Goal: Task Accomplishment & Management: Manage account settings

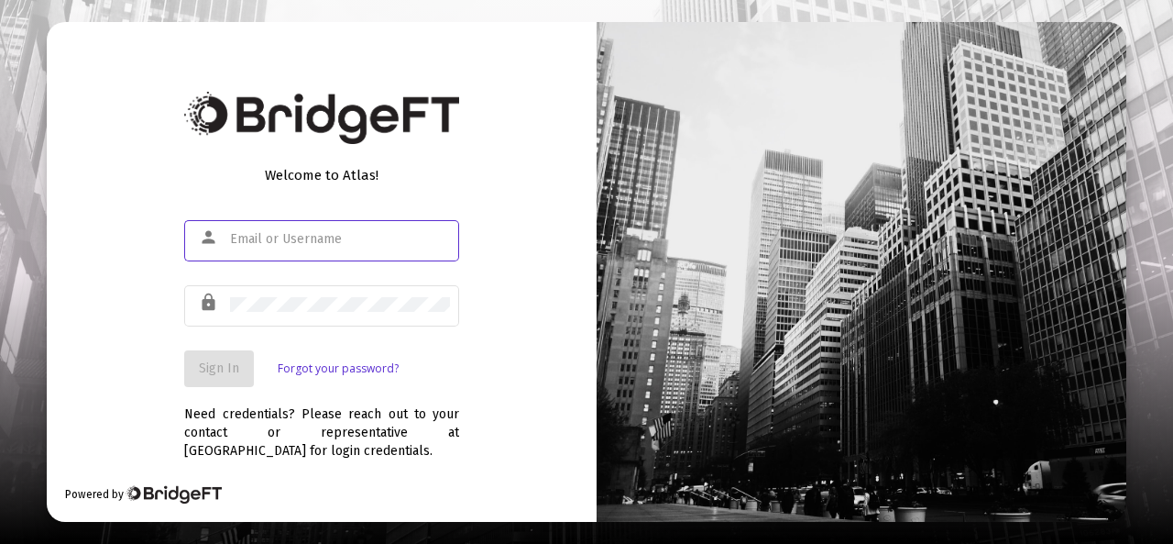
click at [241, 239] on input "text" at bounding box center [340, 239] width 220 height 15
type input "jeff@ckadvisorsllc.com"
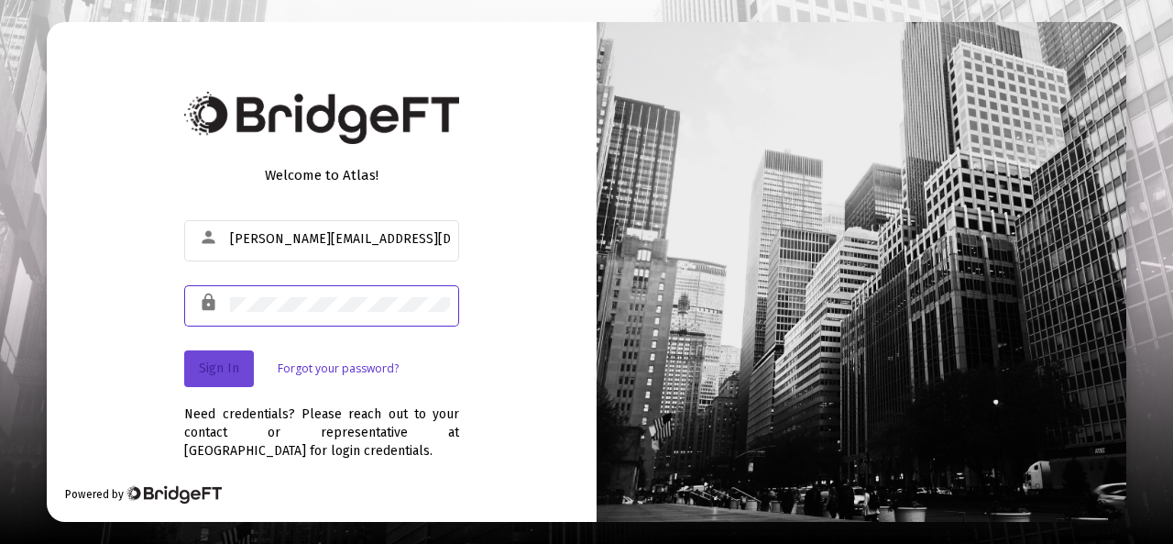
click at [201, 366] on span "Sign In" at bounding box center [219, 368] width 40 height 16
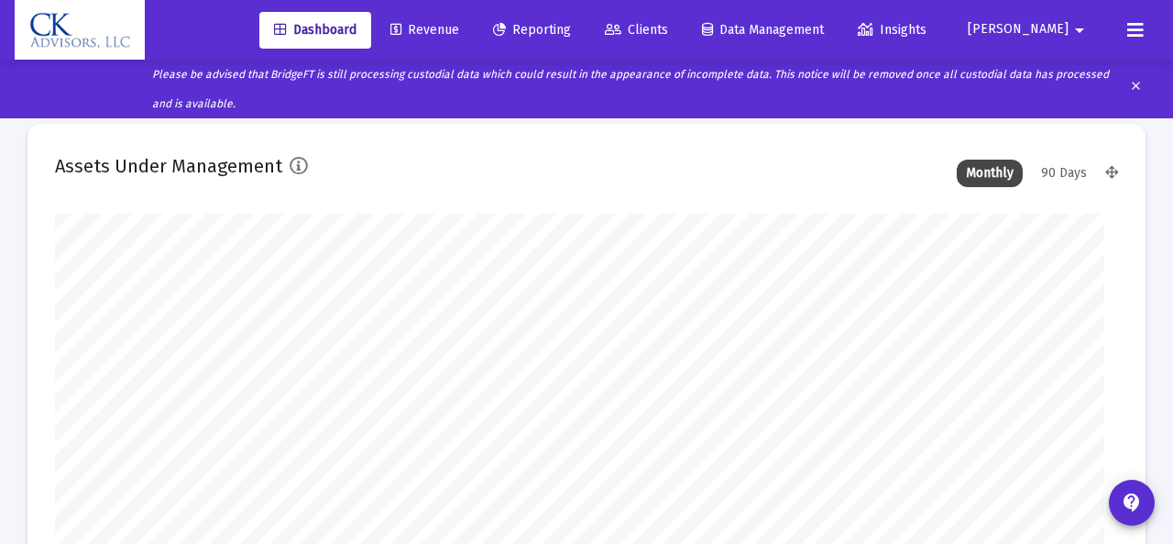
type input "[DATE]"
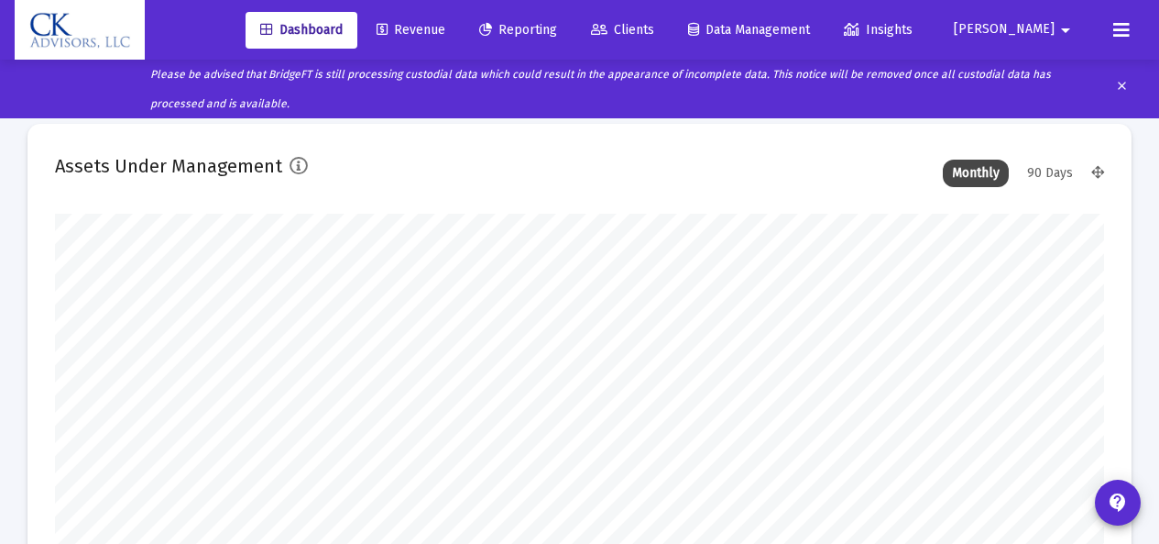
scroll to position [367, 483]
click at [462, 166] on div "Assets Under Management Monthly 90 Days" at bounding box center [579, 173] width 1049 height 44
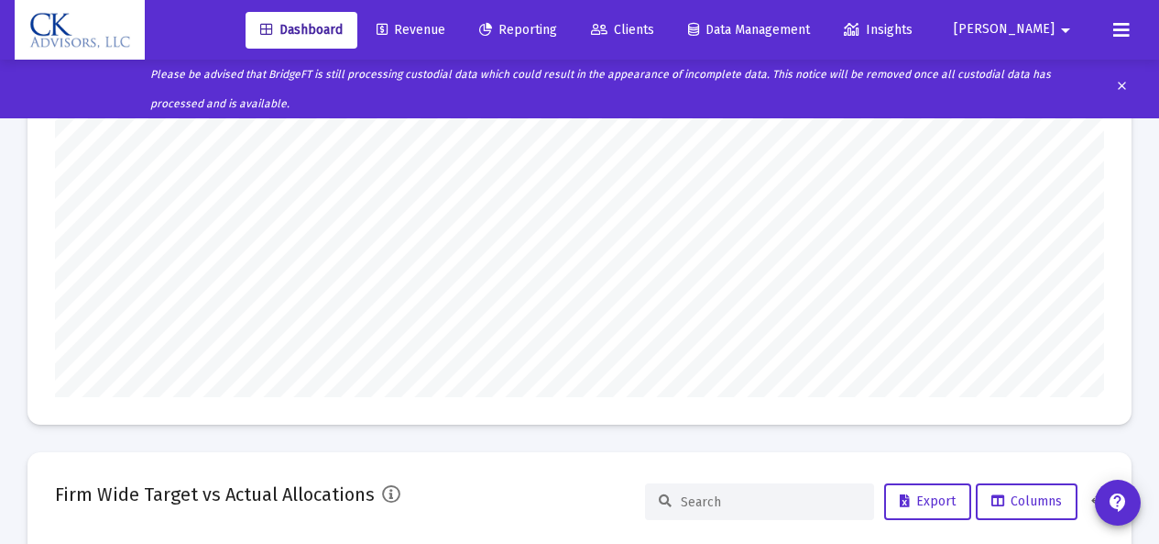
scroll to position [0, 0]
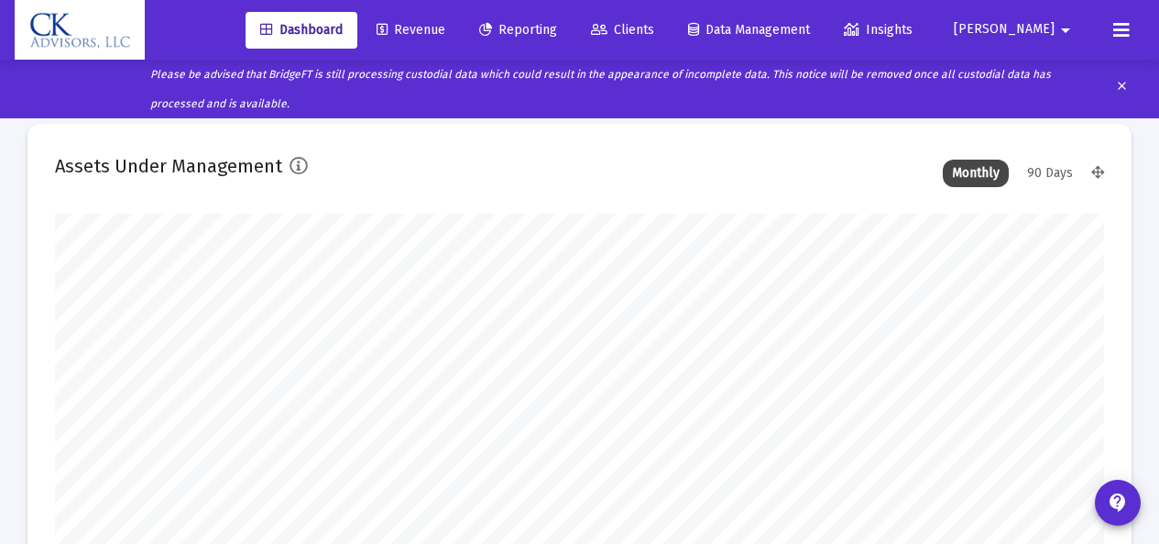
click at [445, 27] on span "Revenue" at bounding box center [411, 30] width 69 height 16
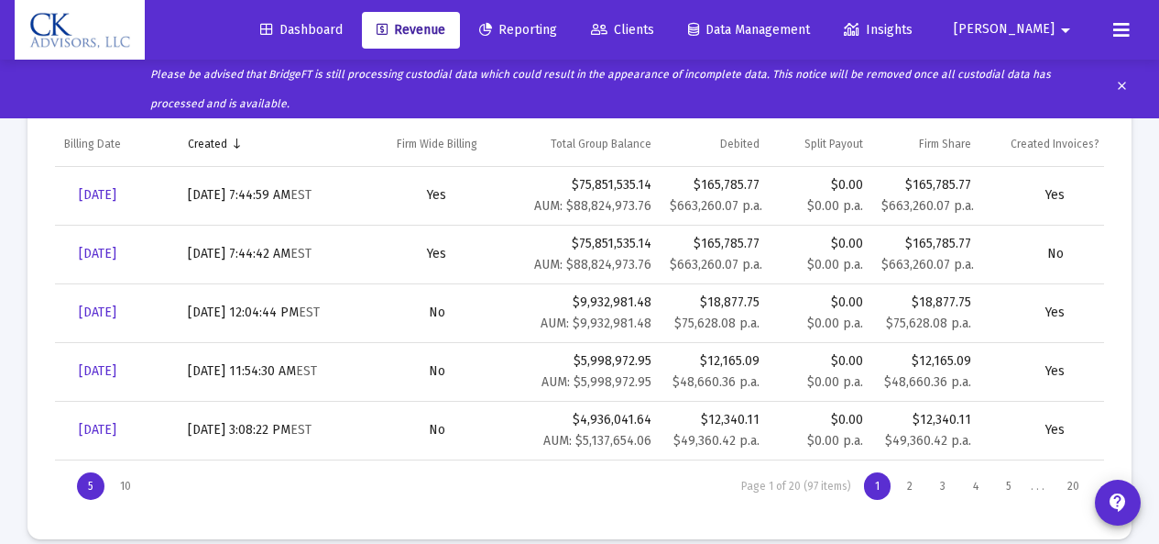
scroll to position [697, 0]
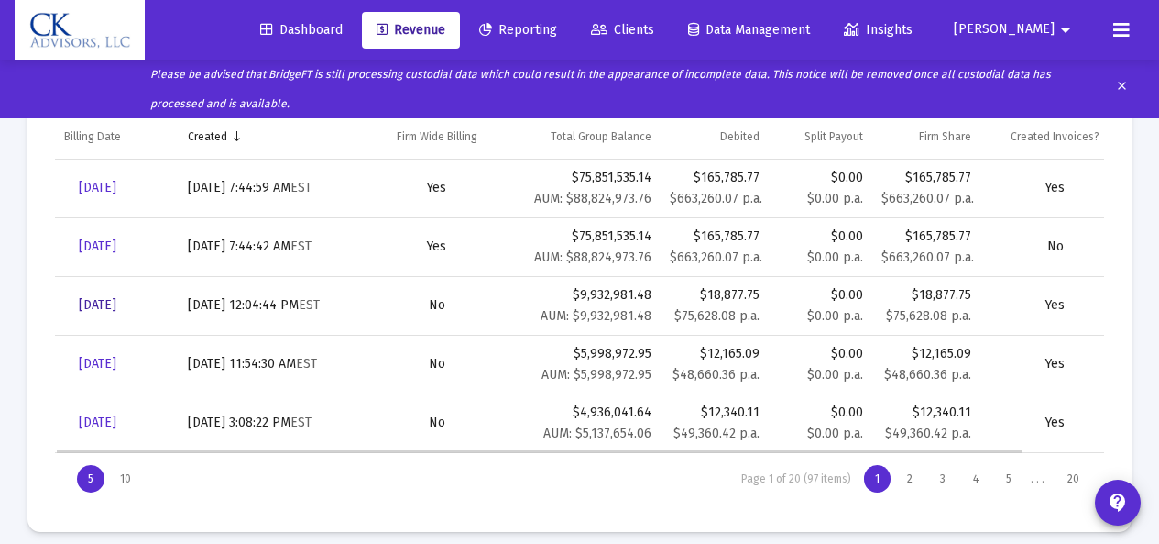
click at [115, 309] on span "Sep 30, 2025" at bounding box center [98, 305] width 38 height 16
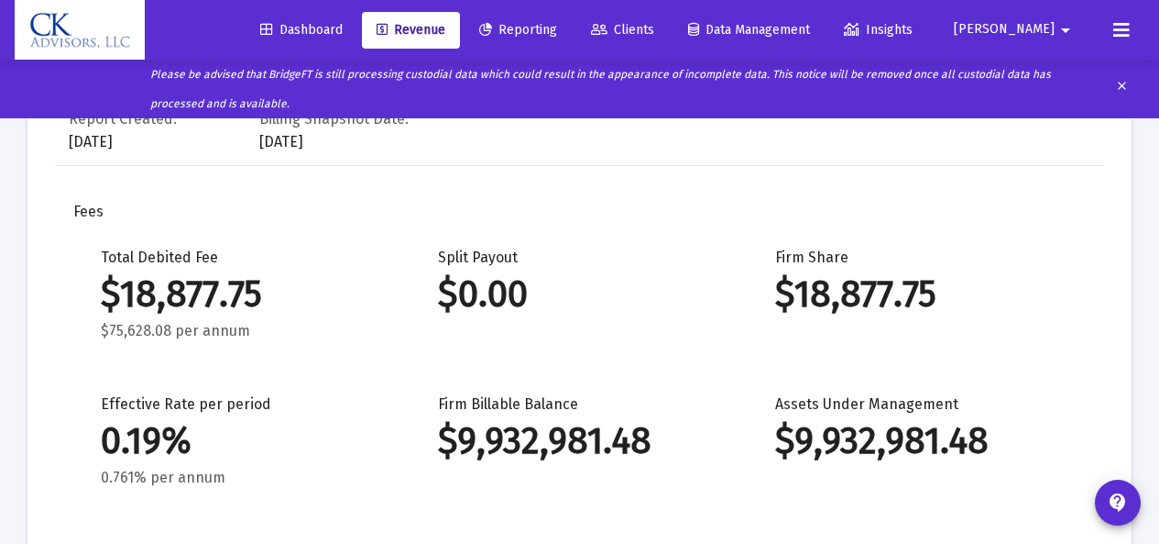
scroll to position [880, 0]
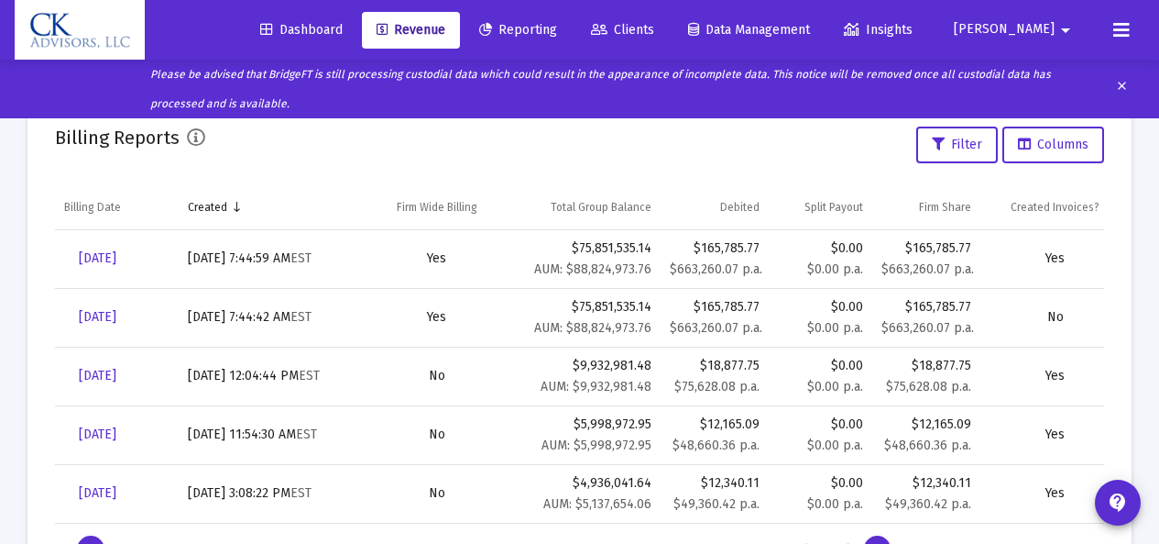
scroll to position [637, 0]
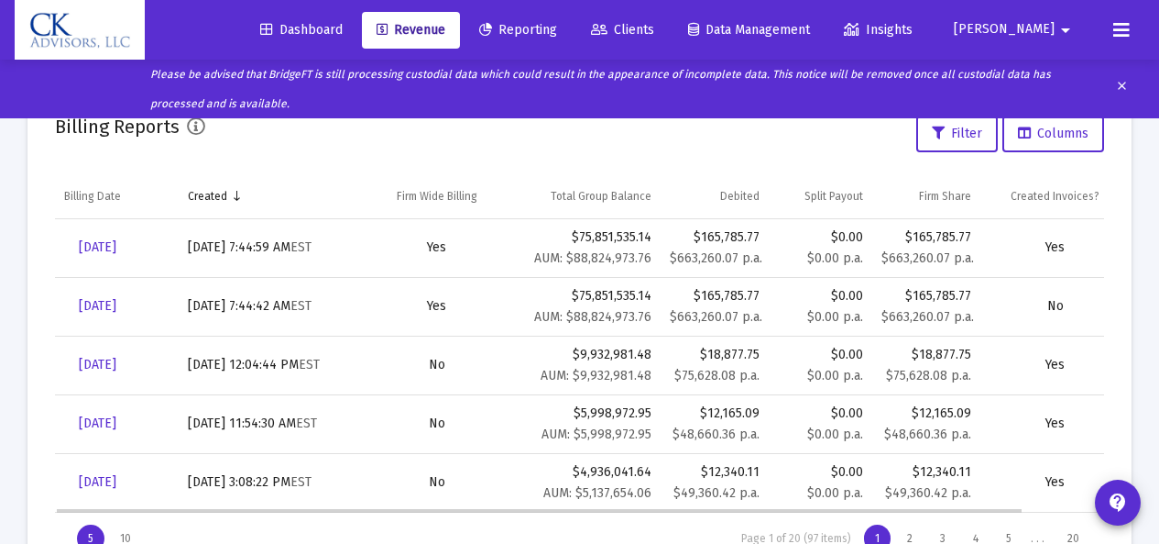
drag, startPoint x: 136, startPoint y: 365, endPoint x: 485, endPoint y: 364, distance: 349.2
click at [485, 364] on div "No" at bounding box center [436, 365] width 129 height 18
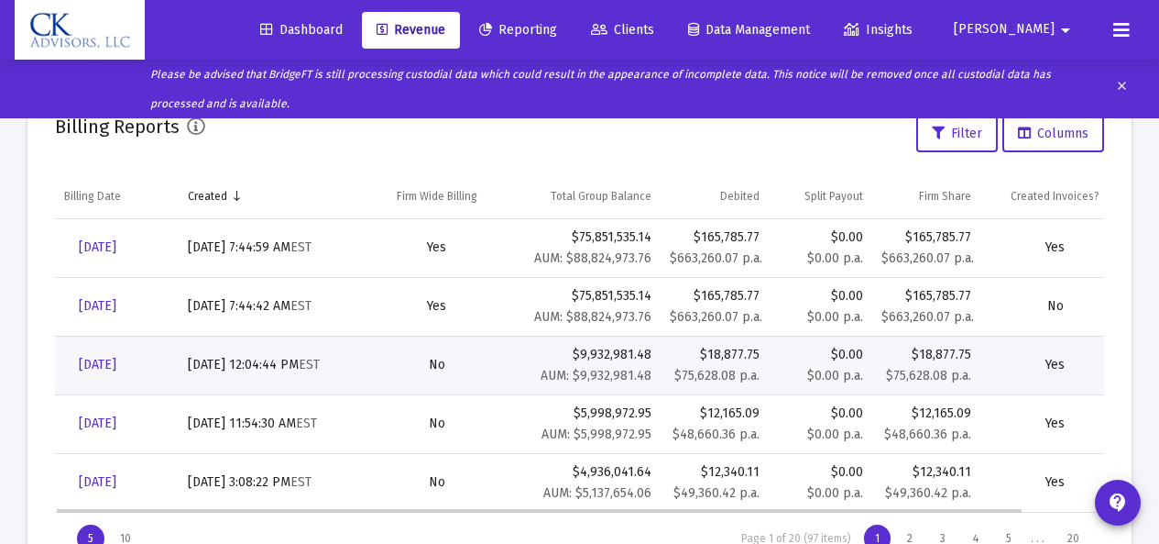
click at [291, 364] on div "Sep 24, 2025, 12:04:44 PM EST" at bounding box center [271, 365] width 167 height 18
drag, startPoint x: 134, startPoint y: 358, endPoint x: 400, endPoint y: 291, distance: 274.3
click at [401, 291] on td "Yes" at bounding box center [437, 306] width 148 height 59
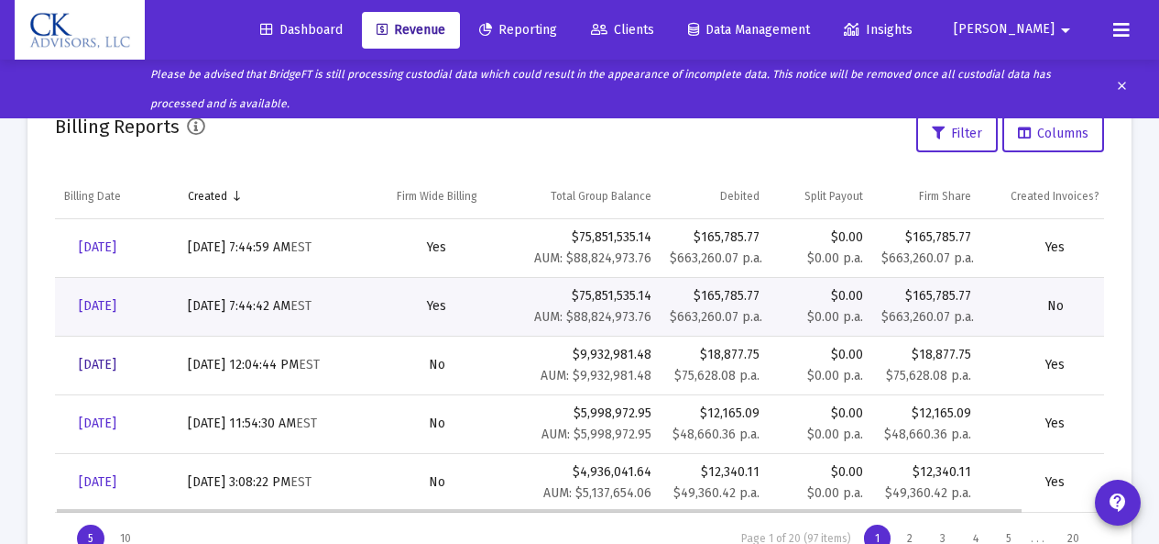
click at [115, 368] on span "Sep 30, 2025" at bounding box center [98, 365] width 38 height 16
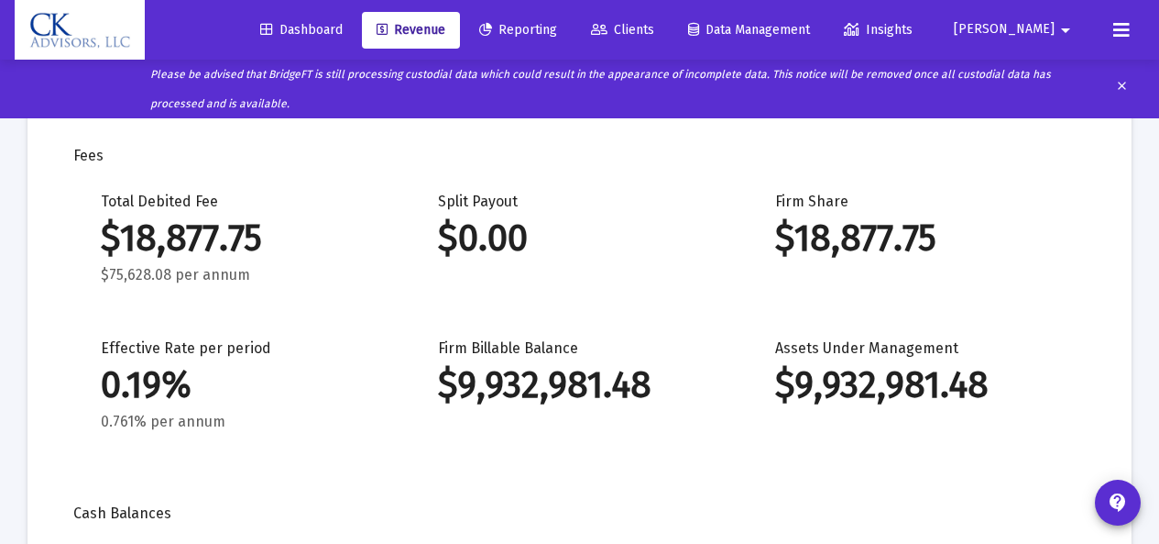
scroll to position [114, 0]
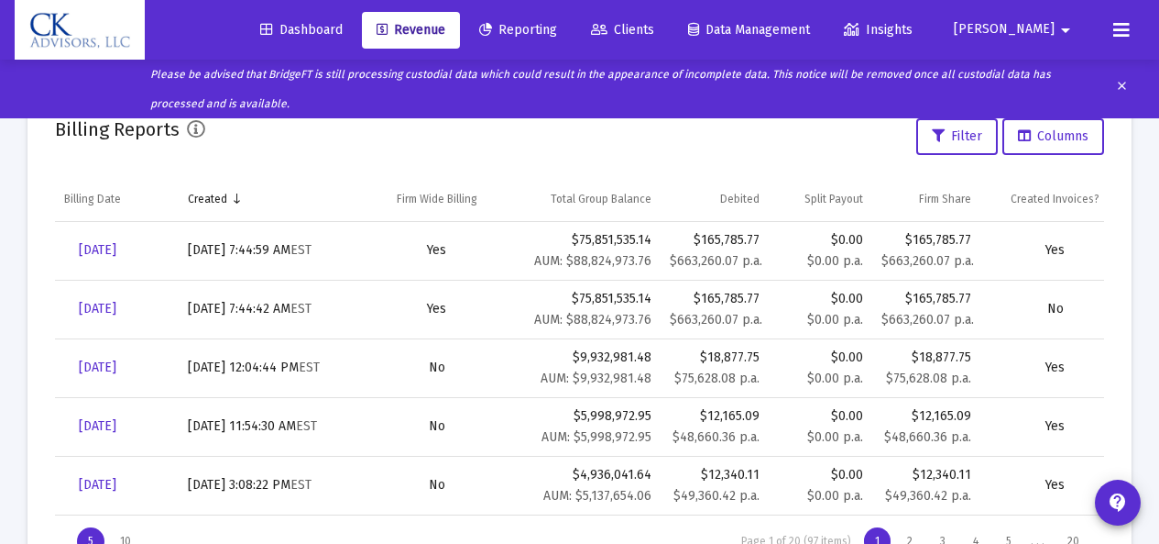
scroll to position [642, 0]
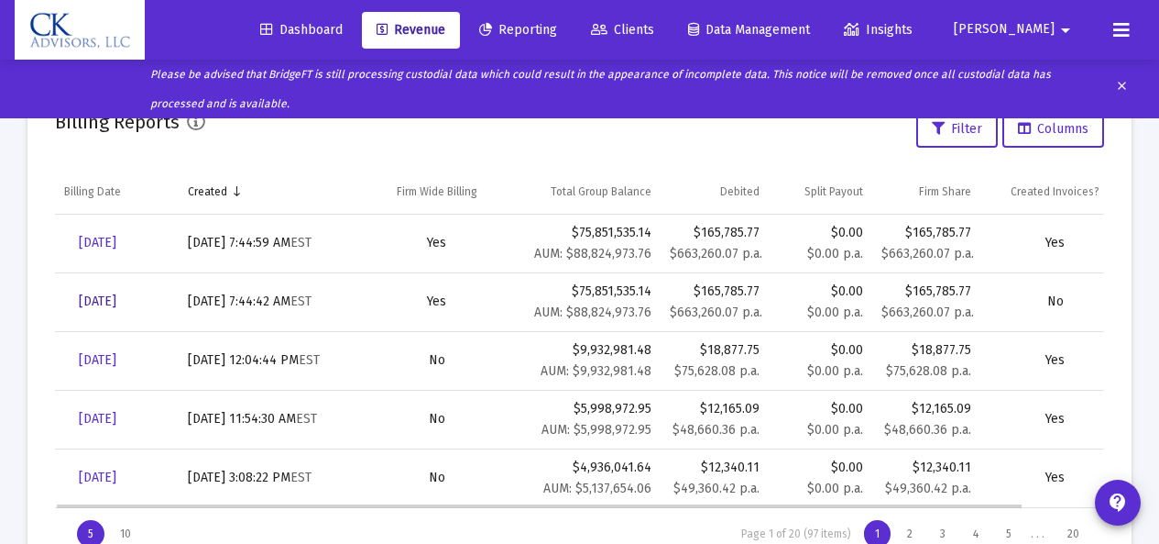
drag, startPoint x: 222, startPoint y: 350, endPoint x: 164, endPoint y: 318, distance: 66.1
click at [131, 319] on link "Sep 30, 2025" at bounding box center [97, 301] width 67 height 37
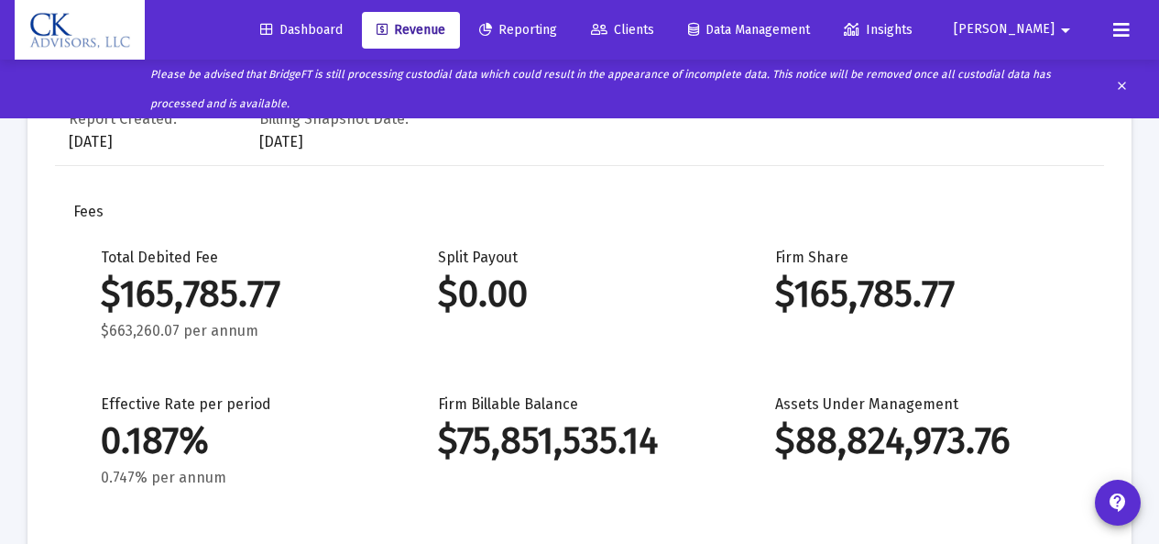
click at [1135, 31] on button at bounding box center [1122, 30] width 37 height 37
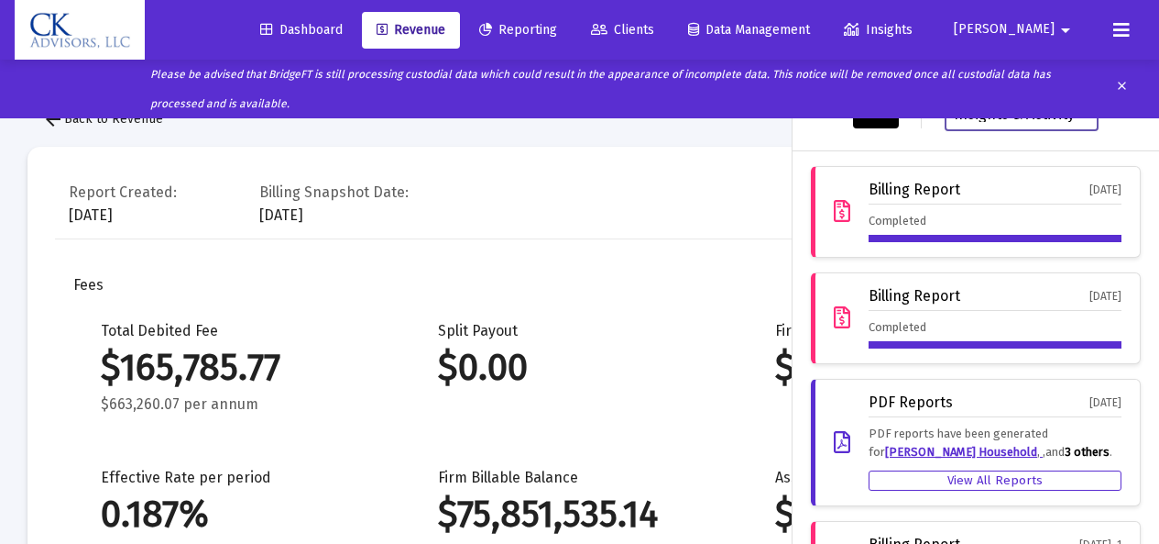
scroll to position [18, 0]
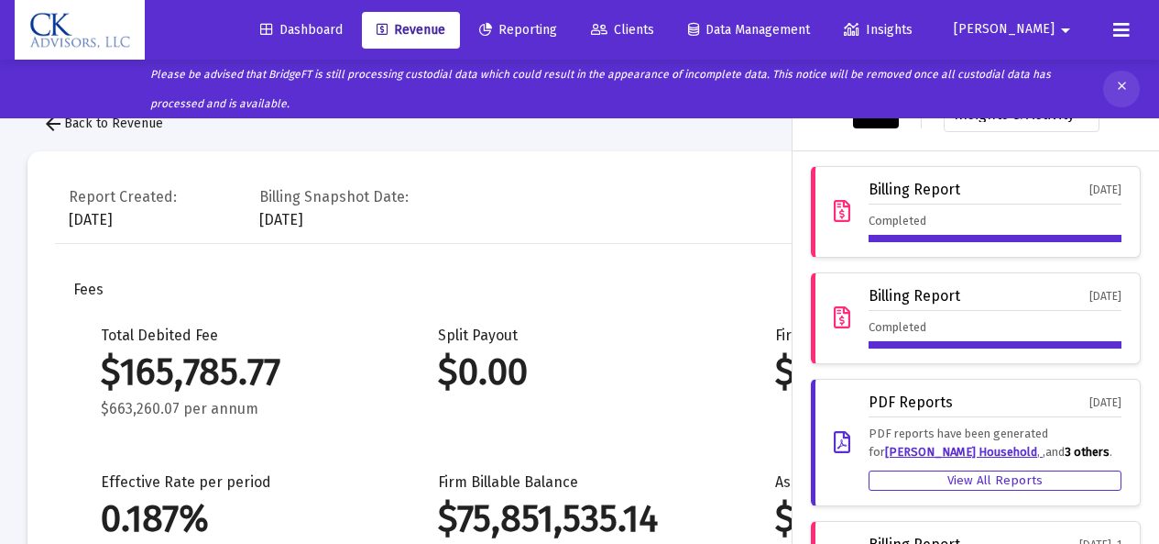
click at [1124, 89] on mat-icon "clear" at bounding box center [1122, 88] width 14 height 27
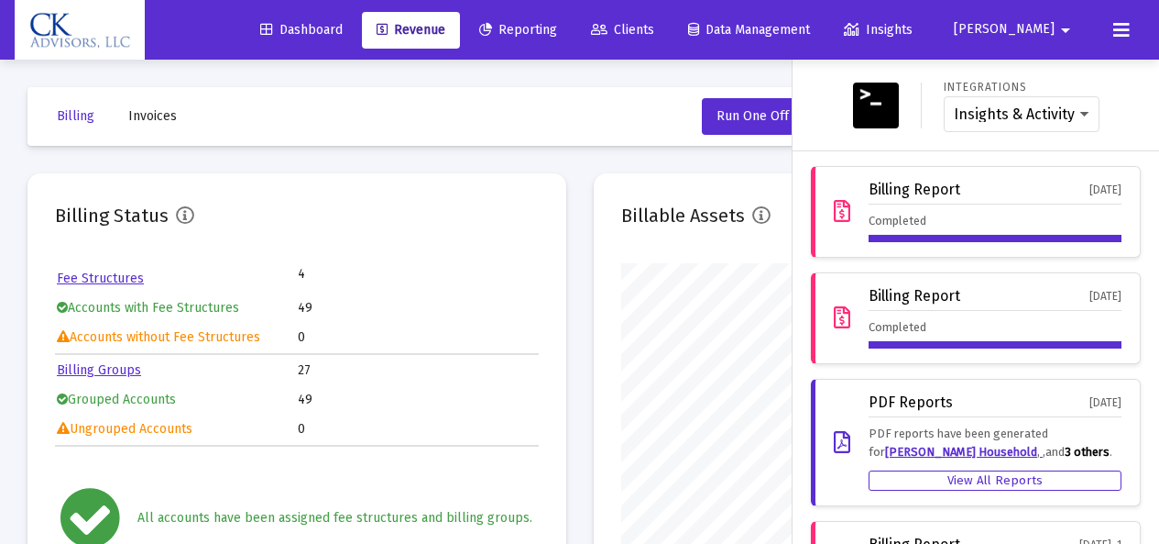
click at [165, 115] on div at bounding box center [579, 272] width 1159 height 544
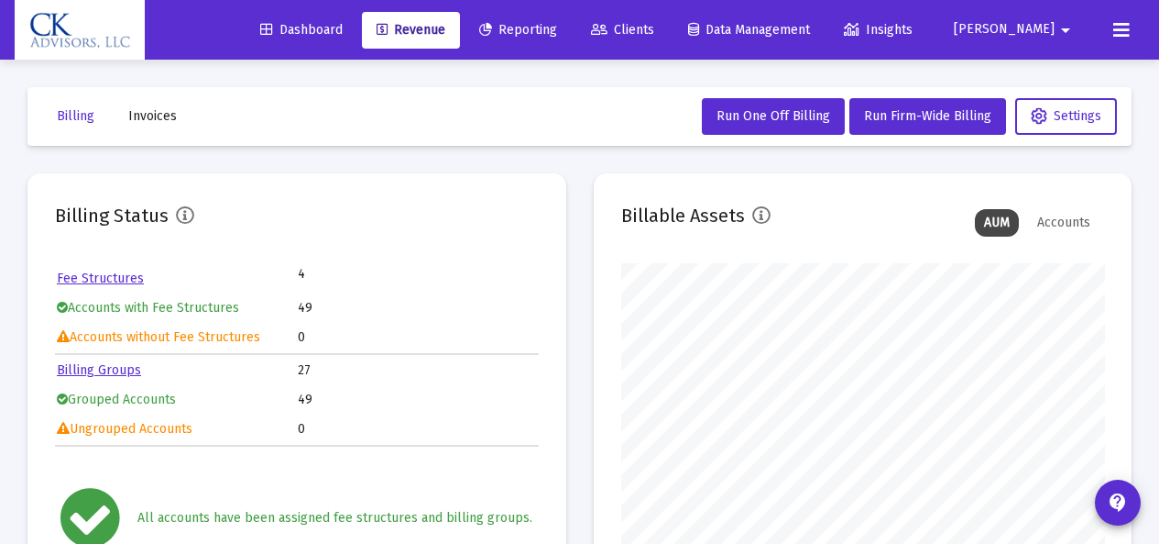
click at [151, 116] on span "Invoices" at bounding box center [152, 116] width 49 height 16
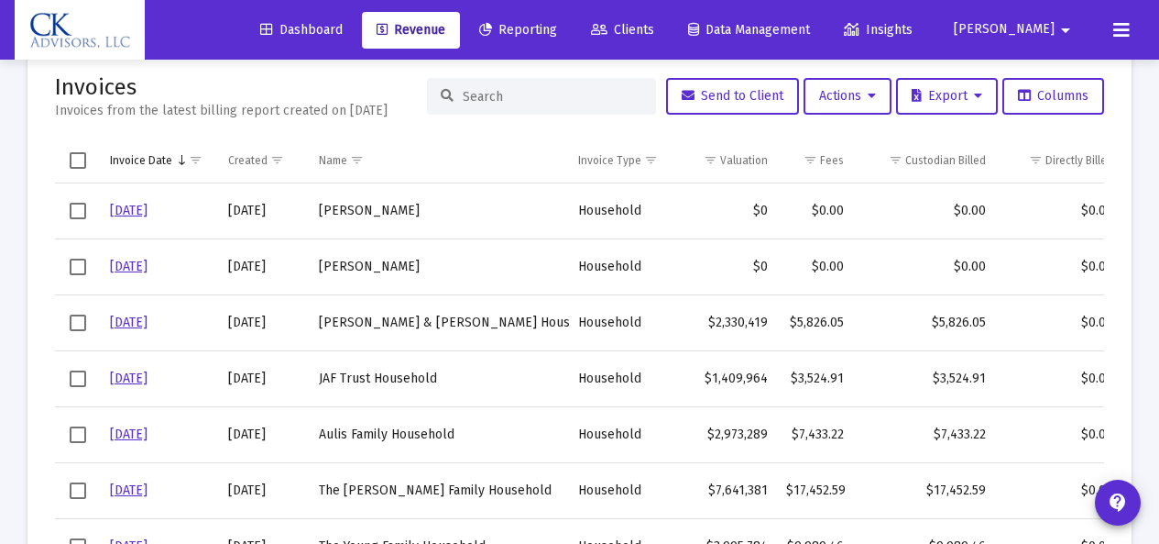
scroll to position [138, 0]
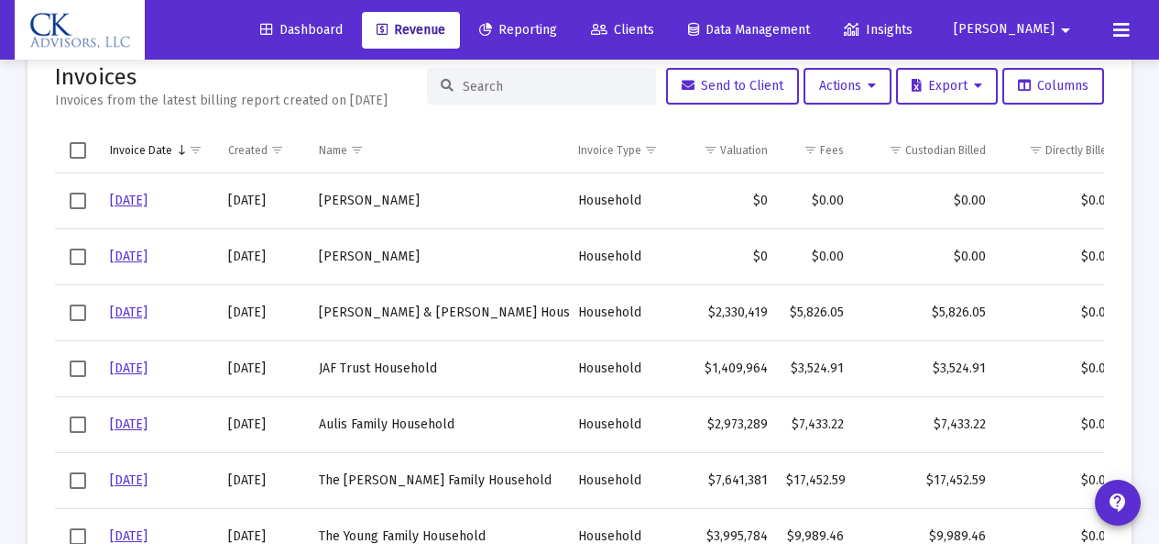
drag, startPoint x: 1104, startPoint y: 191, endPoint x: 1104, endPoint y: 215, distance: 24.7
click at [1104, 215] on mat-card "Invoices Invoices from the latest billing report created on Oct 1, 2025 Send to…" at bounding box center [579, 324] width 1104 height 579
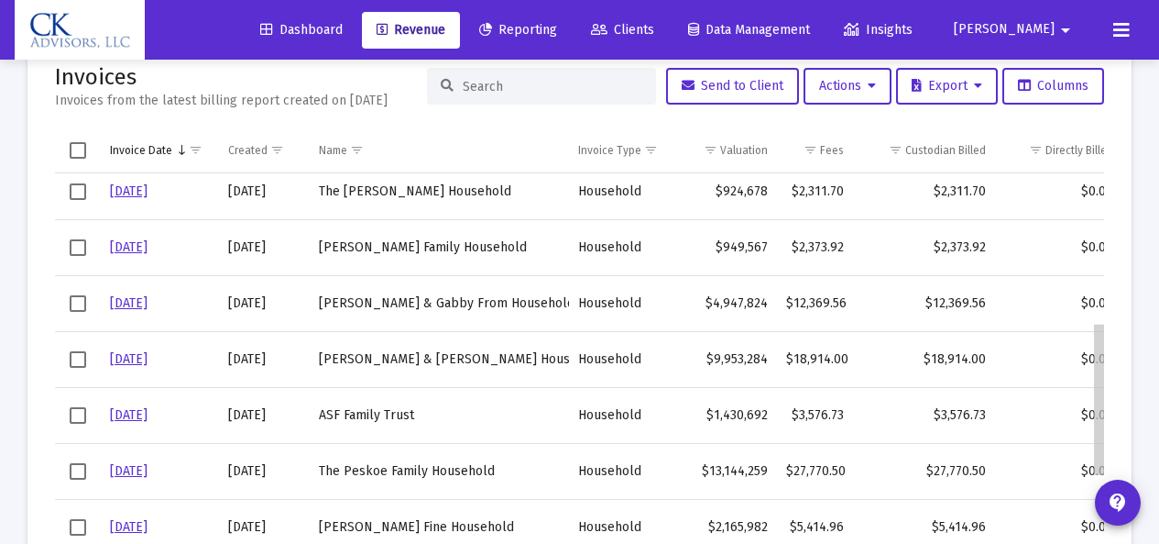
scroll to position [402, 0]
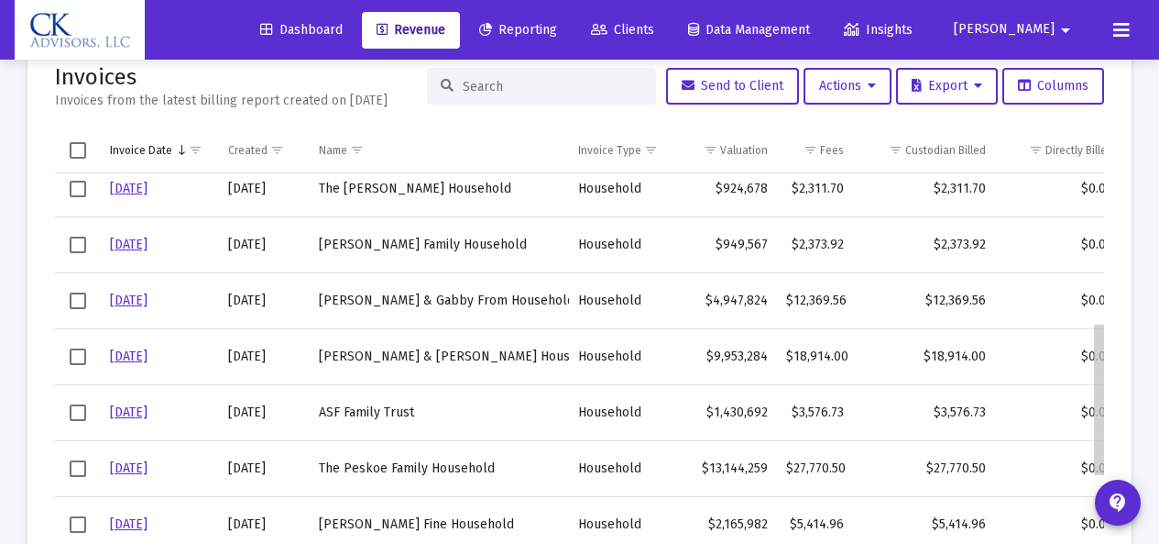
drag, startPoint x: 1099, startPoint y: 194, endPoint x: 1082, endPoint y: 349, distance: 155.9
click at [1082, 349] on body "Dashboard Revenue Reporting Clients Data Management Insights Jeff arrow_drop_do…" at bounding box center [579, 134] width 1159 height 544
click at [81, 414] on span "Select row" at bounding box center [78, 412] width 16 height 16
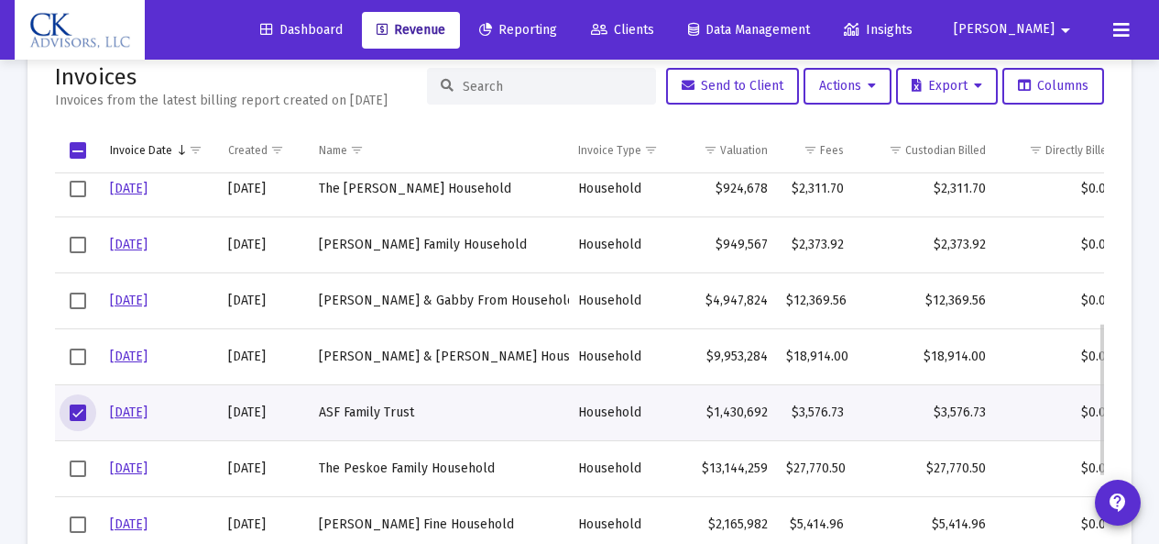
click at [148, 415] on link "9/30/25" at bounding box center [129, 412] width 38 height 16
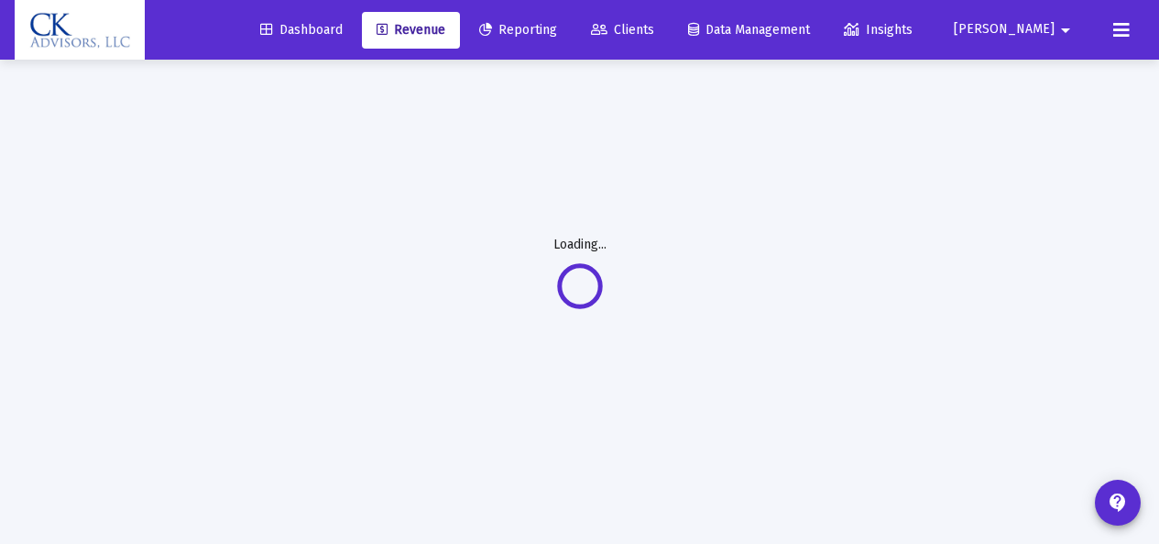
scroll to position [60, 0]
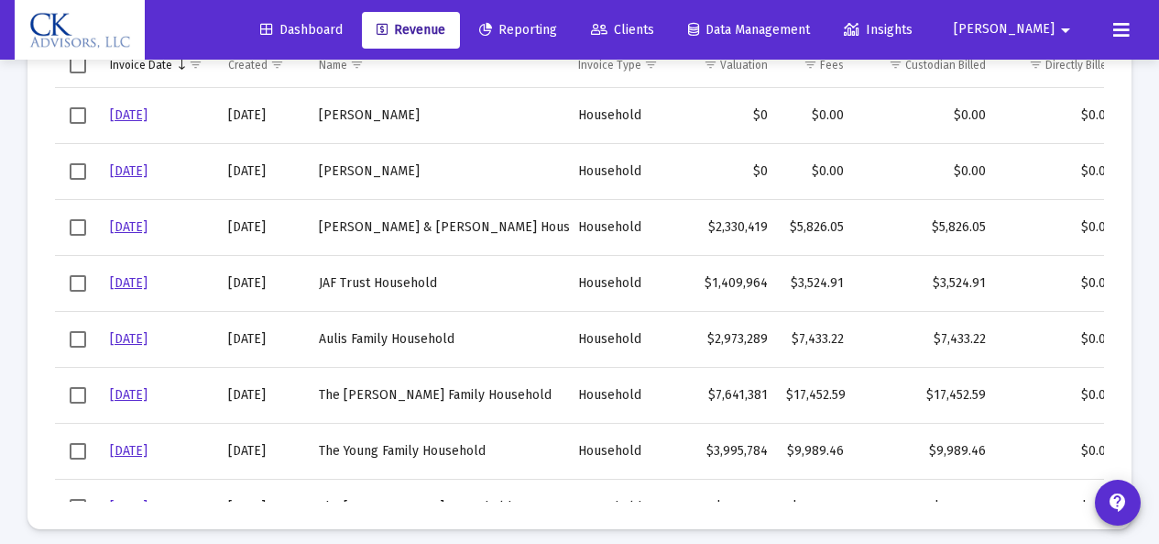
scroll to position [236, 0]
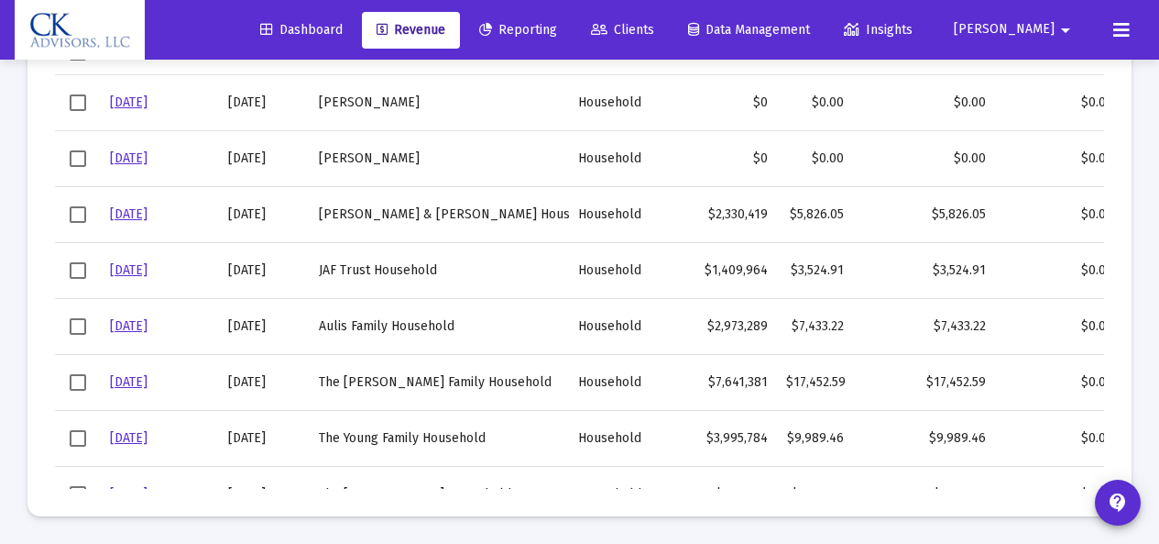
drag, startPoint x: 1132, startPoint y: 319, endPoint x: 1172, endPoint y: 319, distance: 40.3
click at [1159, 307] on html "Dashboard Revenue Reporting Clients Data Management Insights Jeff arrow_drop_do…" at bounding box center [579, 36] width 1159 height 544
click at [1140, 335] on div "Billing Invoices Run One Off Billing Run Firm-Wide Billing Settings Invoices In…" at bounding box center [579, 183] width 1159 height 720
drag, startPoint x: 1128, startPoint y: 339, endPoint x: 1170, endPoint y: 343, distance: 42.3
click at [1159, 307] on html "Dashboard Revenue Reporting Clients Data Management Insights Jeff arrow_drop_do…" at bounding box center [579, 36] width 1159 height 544
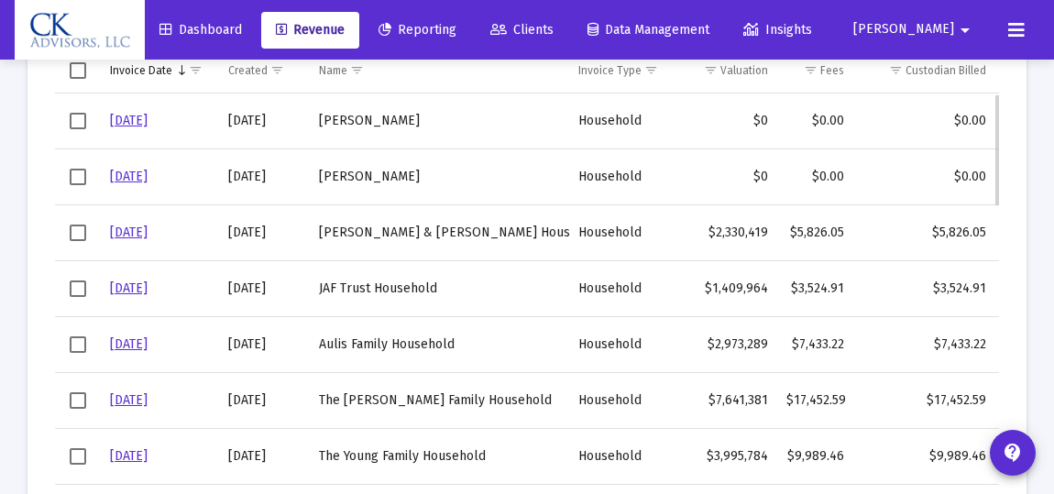
drag, startPoint x: 983, startPoint y: 14, endPoint x: 681, endPoint y: 183, distance: 346.7
click at [681, 183] on td "$0" at bounding box center [726, 176] width 102 height 56
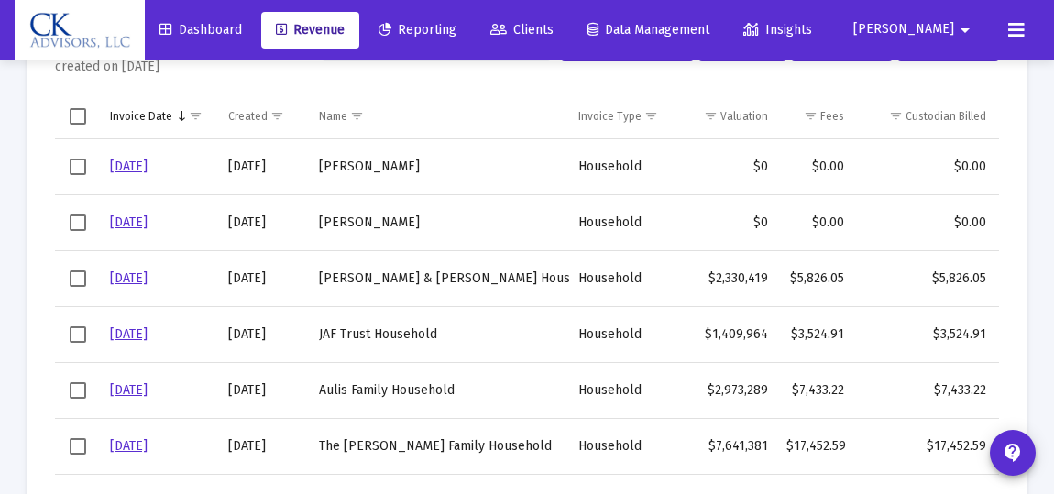
scroll to position [103, 0]
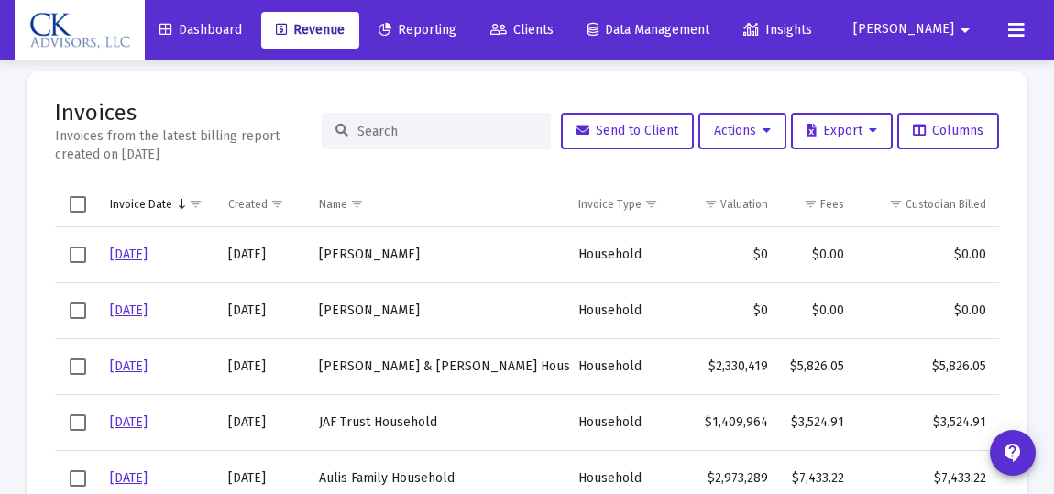
click at [1015, 33] on icon at bounding box center [1016, 30] width 16 height 22
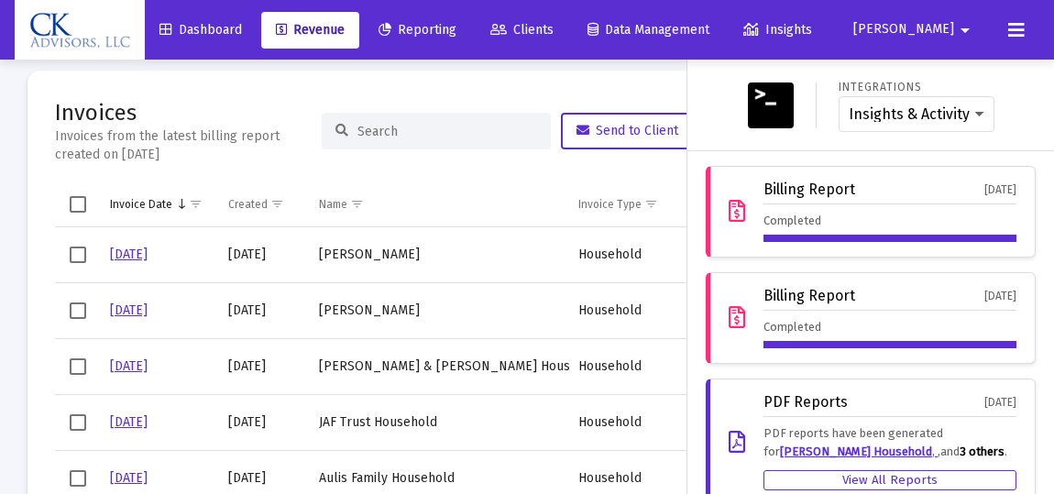
click at [1015, 33] on icon at bounding box center [1016, 30] width 16 height 22
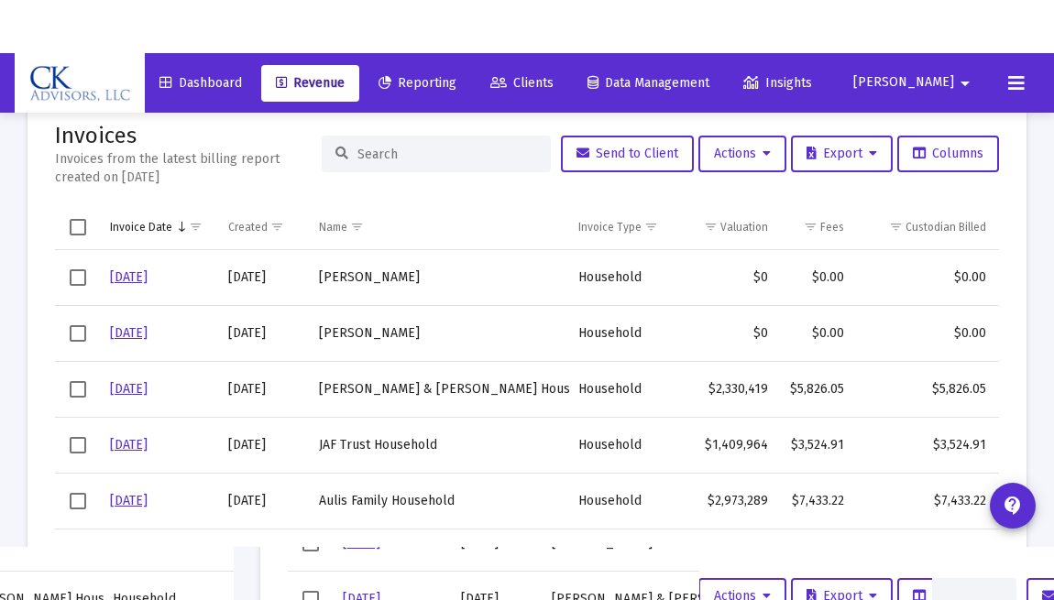
scroll to position [182, 0]
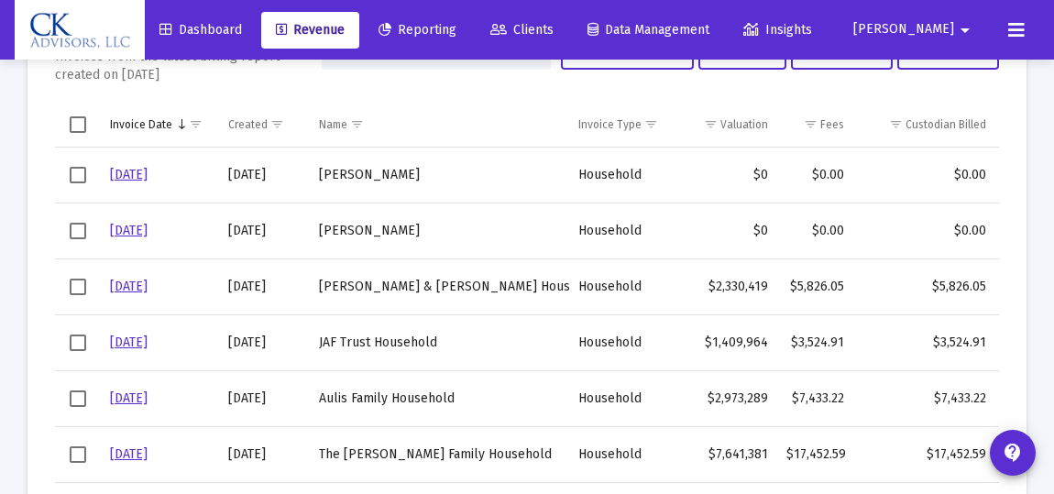
click at [1020, 30] on icon at bounding box center [1016, 30] width 16 height 22
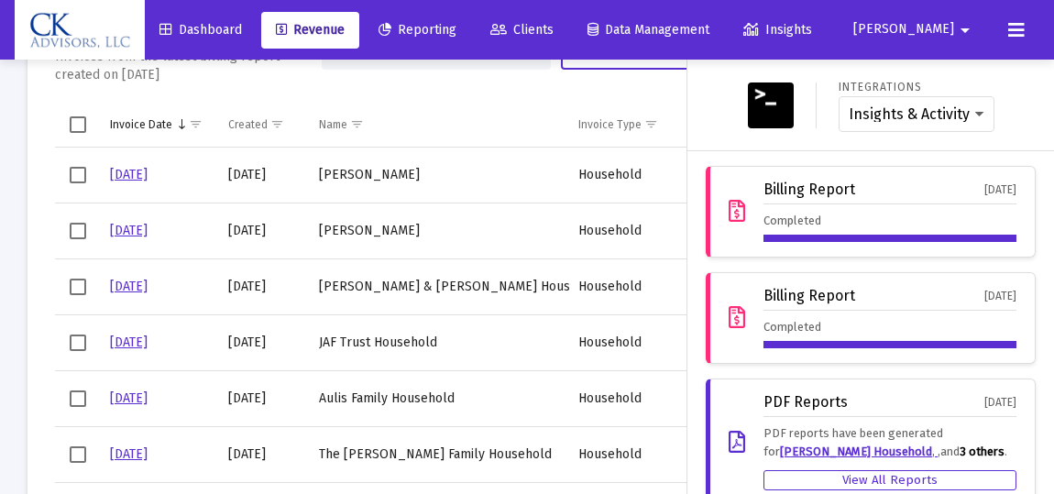
click at [1021, 27] on icon at bounding box center [1016, 30] width 16 height 22
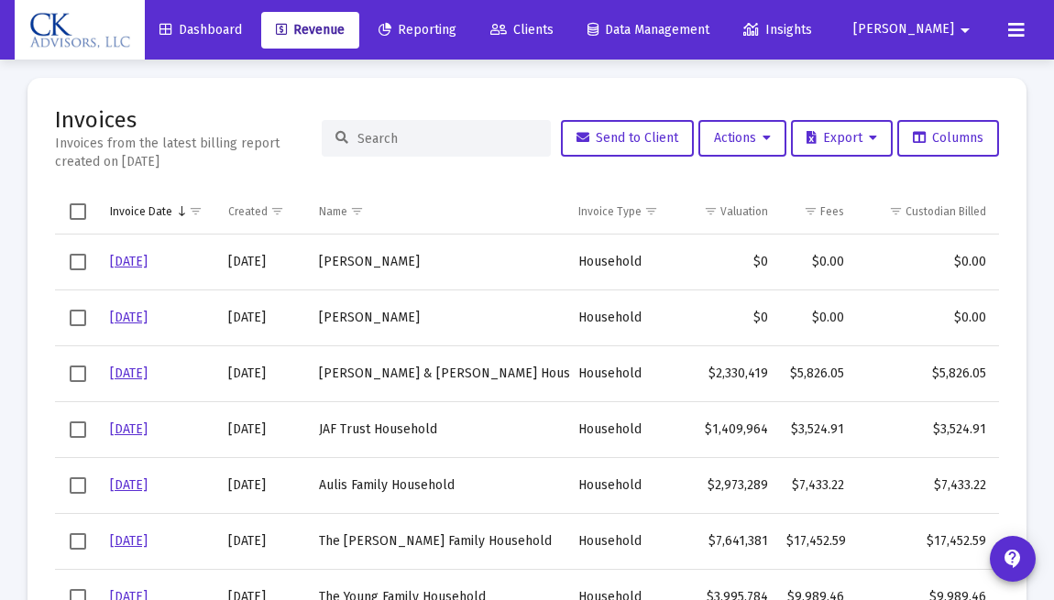
scroll to position [87, 0]
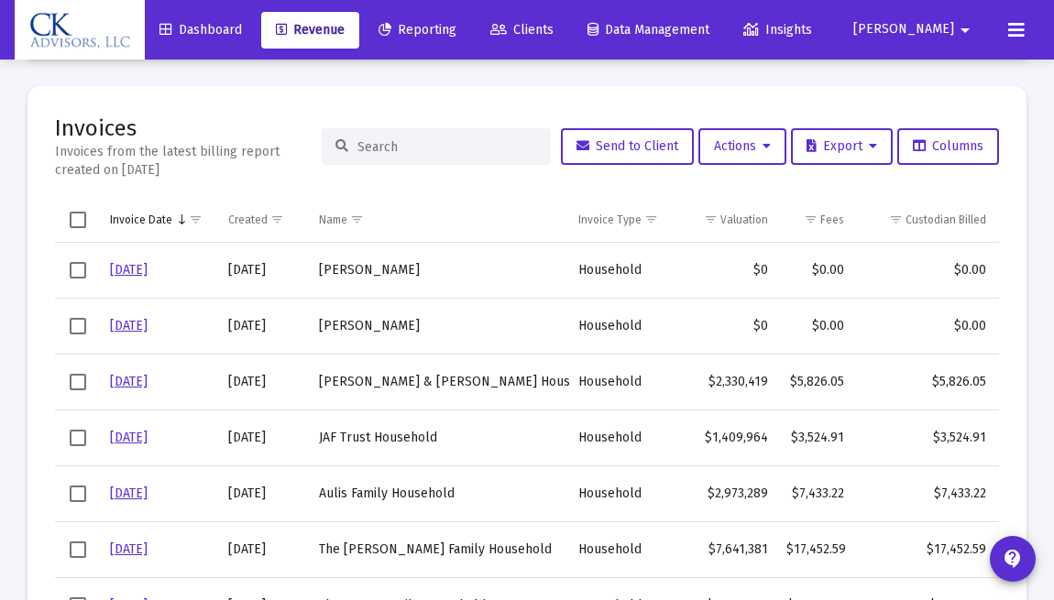
drag, startPoint x: 1026, startPoint y: 274, endPoint x: 1043, endPoint y: 276, distance: 17.5
click at [1043, 276] on div "Billing Invoices Run One Off Billing Run Firm-Wide Billing Settings Invoices In…" at bounding box center [527, 342] width 1054 height 739
click at [71, 324] on span "Select row" at bounding box center [78, 326] width 16 height 16
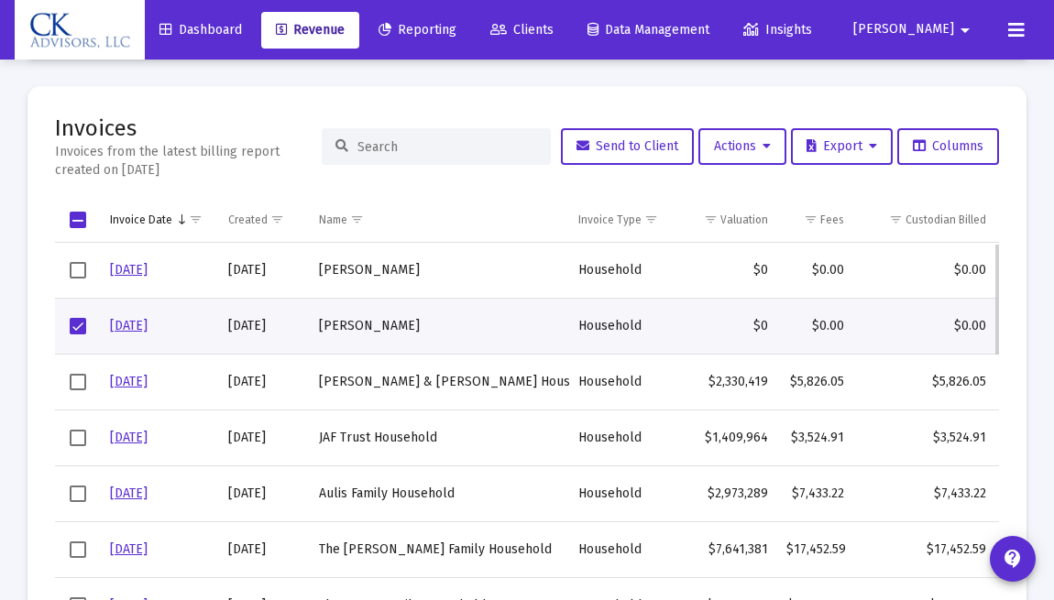
drag, startPoint x: 116, startPoint y: 327, endPoint x: 444, endPoint y: 342, distance: 327.5
click at [444, 342] on td "CANTOR DAN" at bounding box center [439, 326] width 259 height 56
click at [82, 324] on span "Select row" at bounding box center [78, 326] width 16 height 16
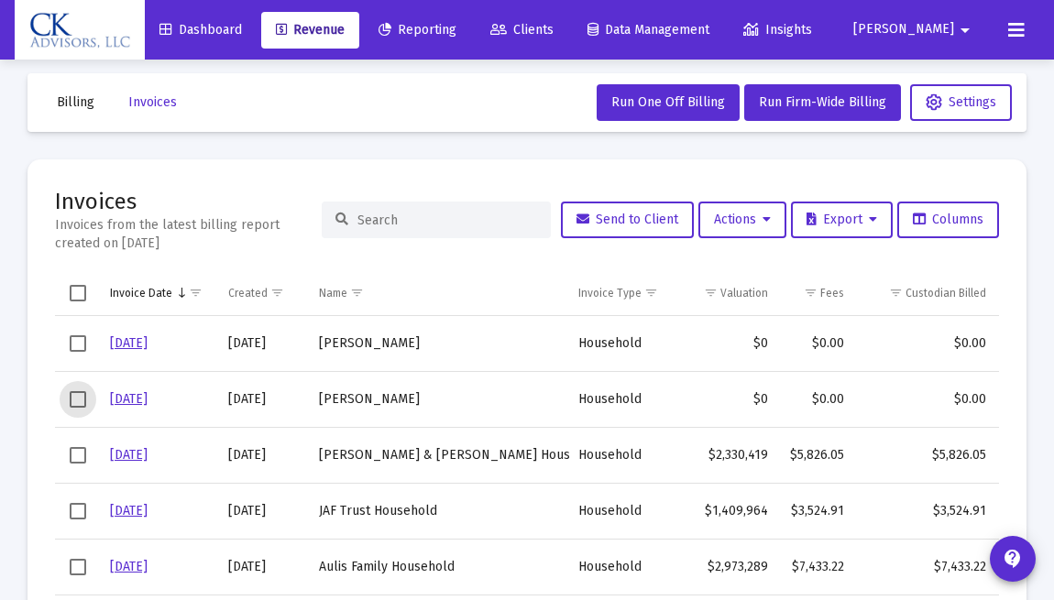
scroll to position [0, 0]
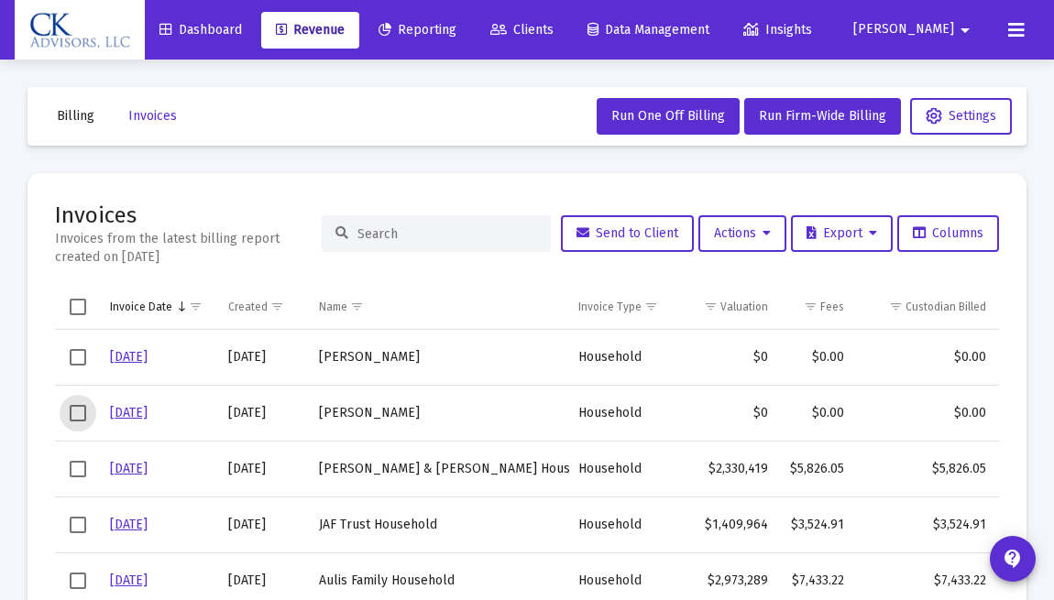
click at [1028, 37] on button at bounding box center [1016, 30] width 37 height 37
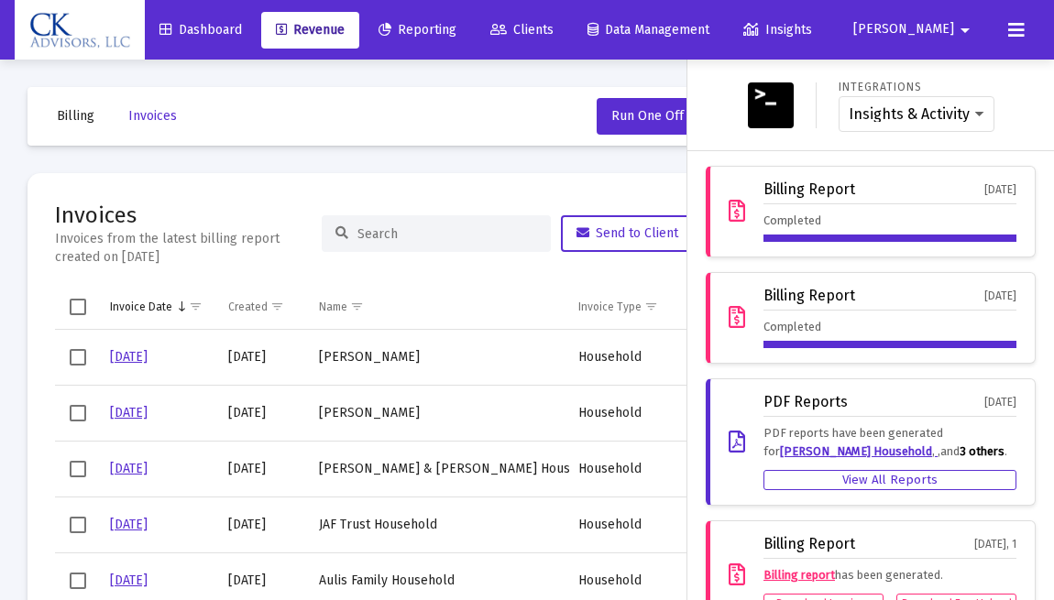
click at [491, 70] on div at bounding box center [527, 300] width 1054 height 600
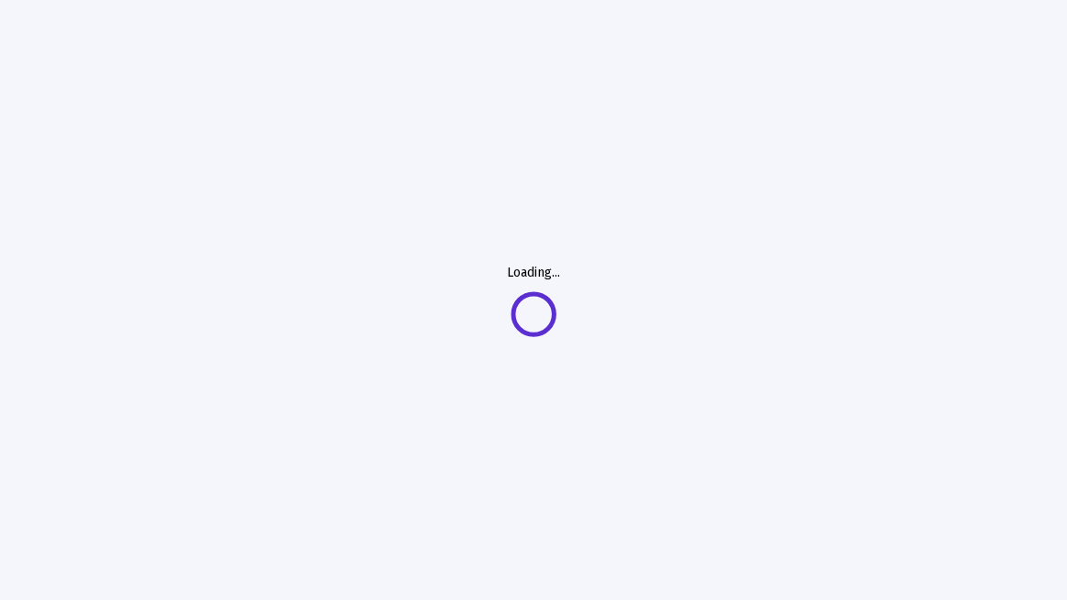
click at [695, 258] on div "Loading..." at bounding box center [533, 300] width 1067 height 600
click at [632, 275] on div "Loading..." at bounding box center [533, 300] width 1067 height 600
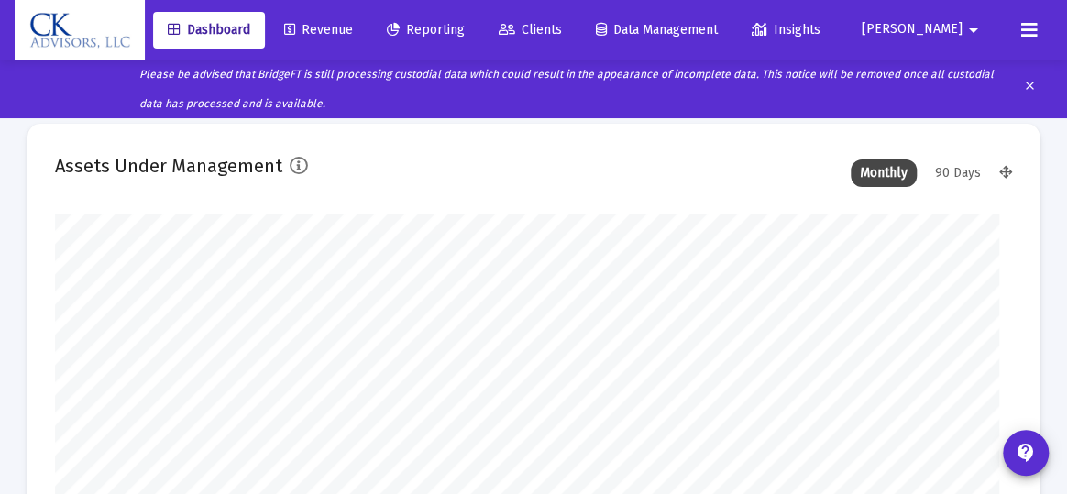
type input "[DATE]"
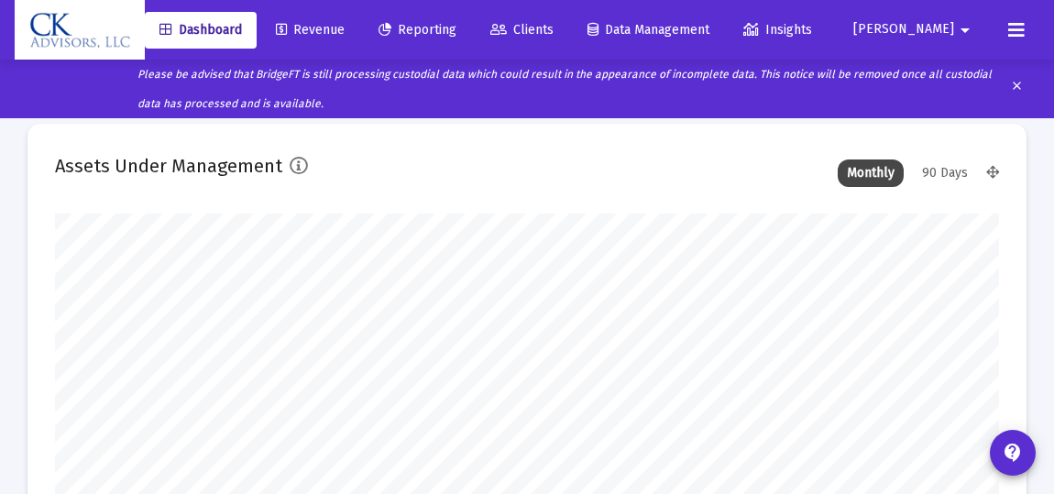
scroll to position [367, 504]
click at [345, 29] on span "Revenue" at bounding box center [310, 30] width 69 height 16
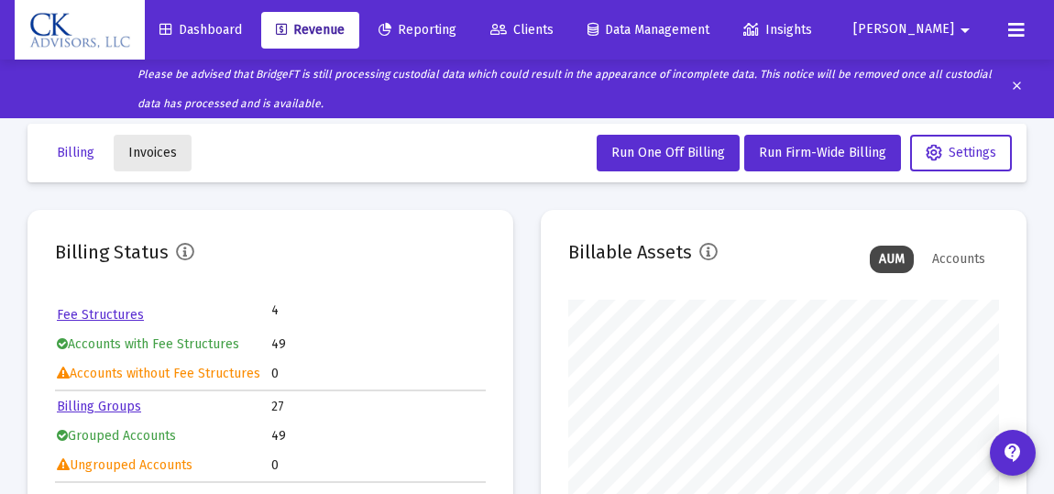
click at [159, 156] on span "Invoices" at bounding box center [152, 153] width 49 height 16
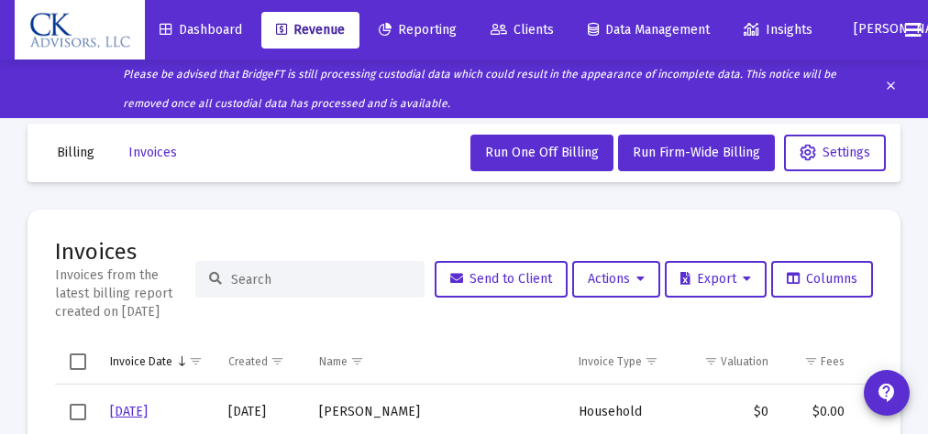
drag, startPoint x: 722, startPoint y: 1, endPoint x: 588, endPoint y: 220, distance: 256.7
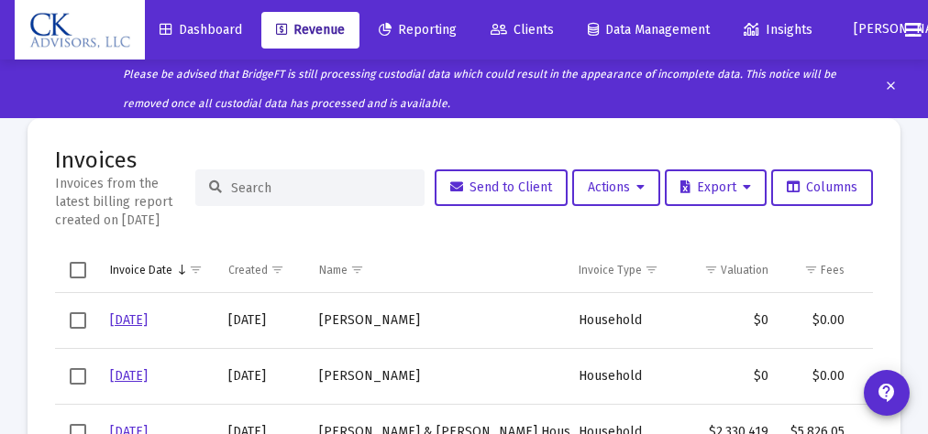
scroll to position [96, 0]
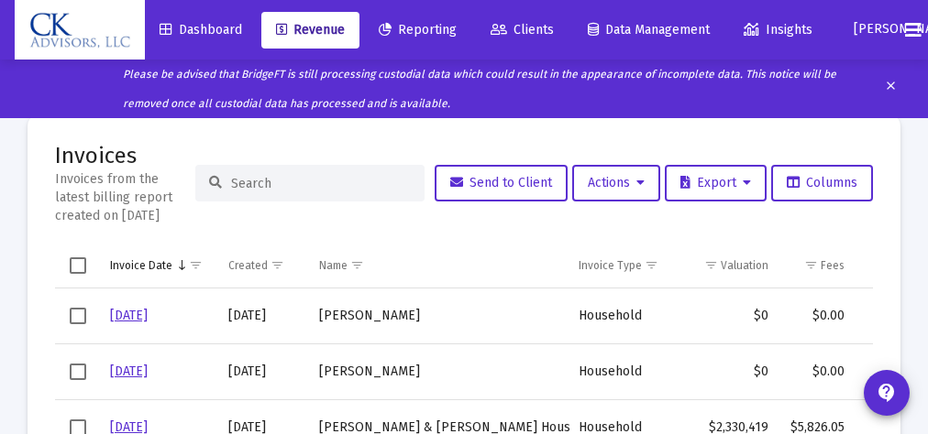
click at [909, 231] on div "Billing Invoices Run One Off Billing Run Firm-Wide Billing Settings Invoices In…" at bounding box center [464, 378] width 928 height 757
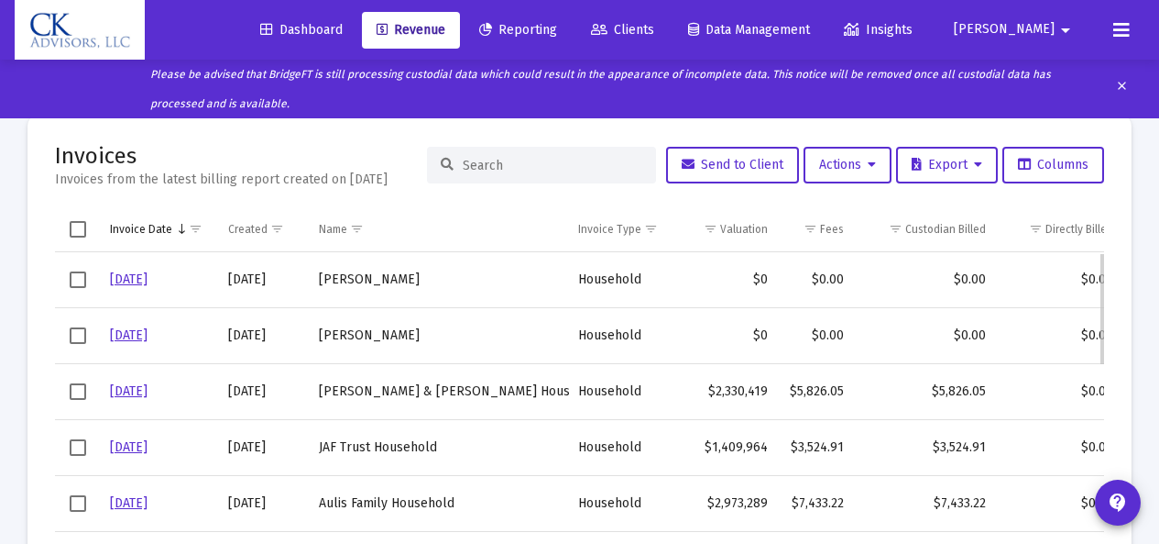
drag, startPoint x: 906, startPoint y: 0, endPoint x: 683, endPoint y: 268, distance: 348.2
click at [683, 268] on td "$0" at bounding box center [726, 280] width 102 height 56
click at [73, 493] on span "Select row" at bounding box center [78, 503] width 16 height 16
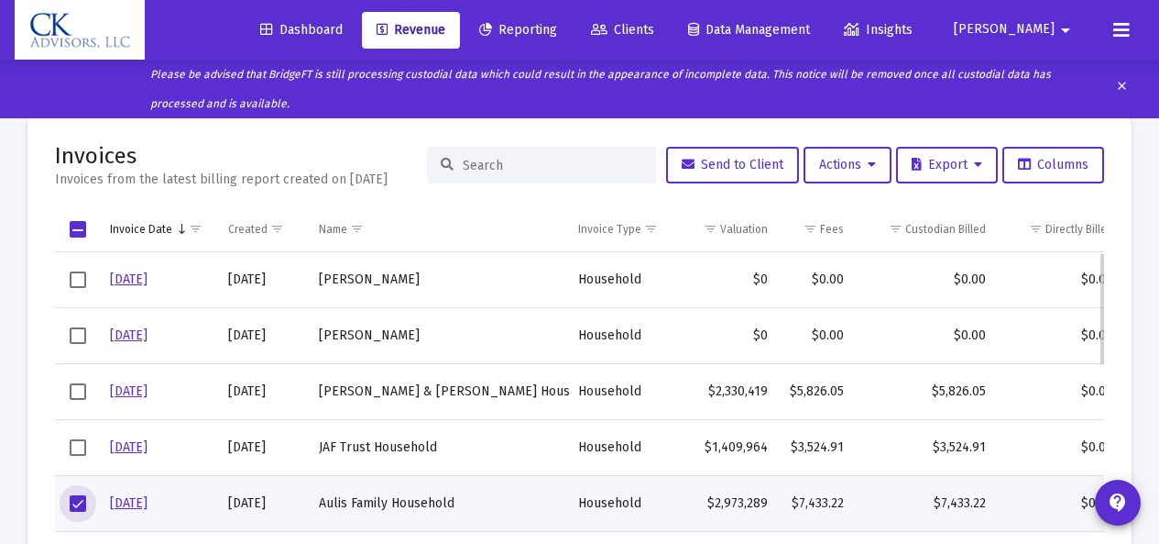
click at [119, 493] on link "9/30/25" at bounding box center [129, 503] width 38 height 16
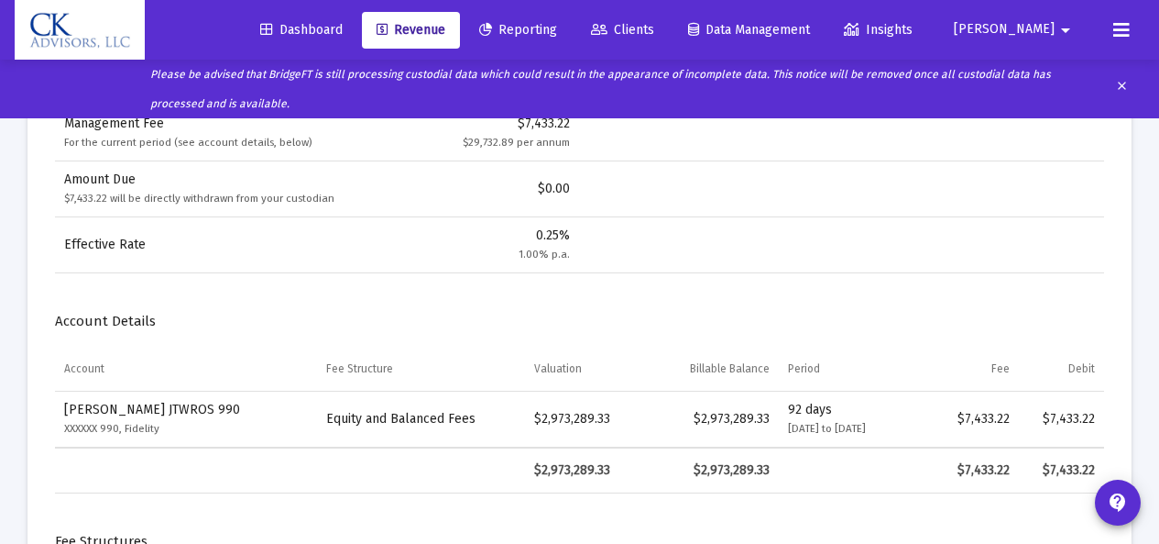
scroll to position [674, 0]
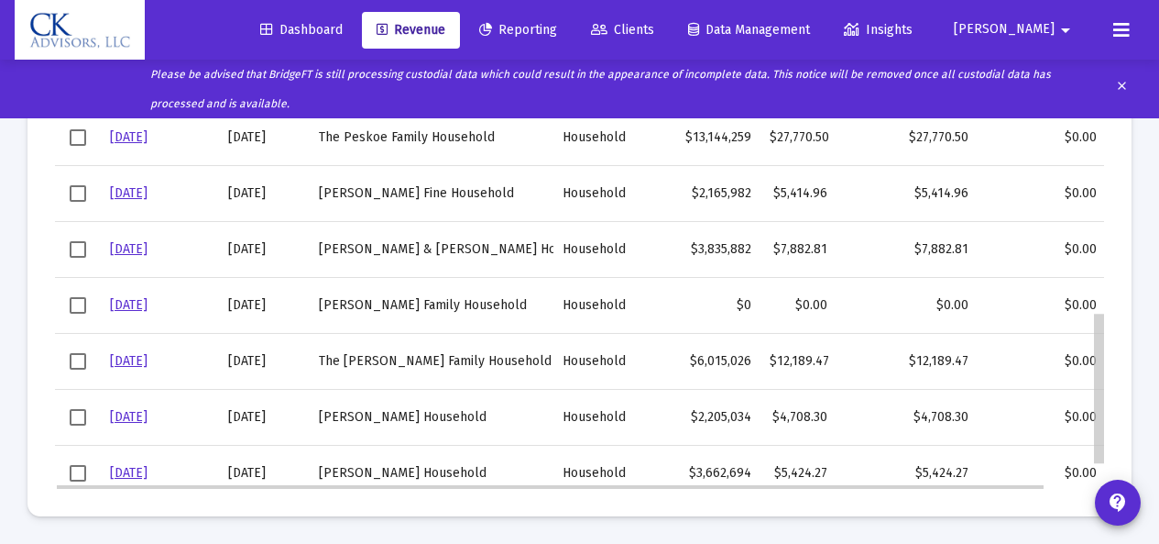
scroll to position [638, 0]
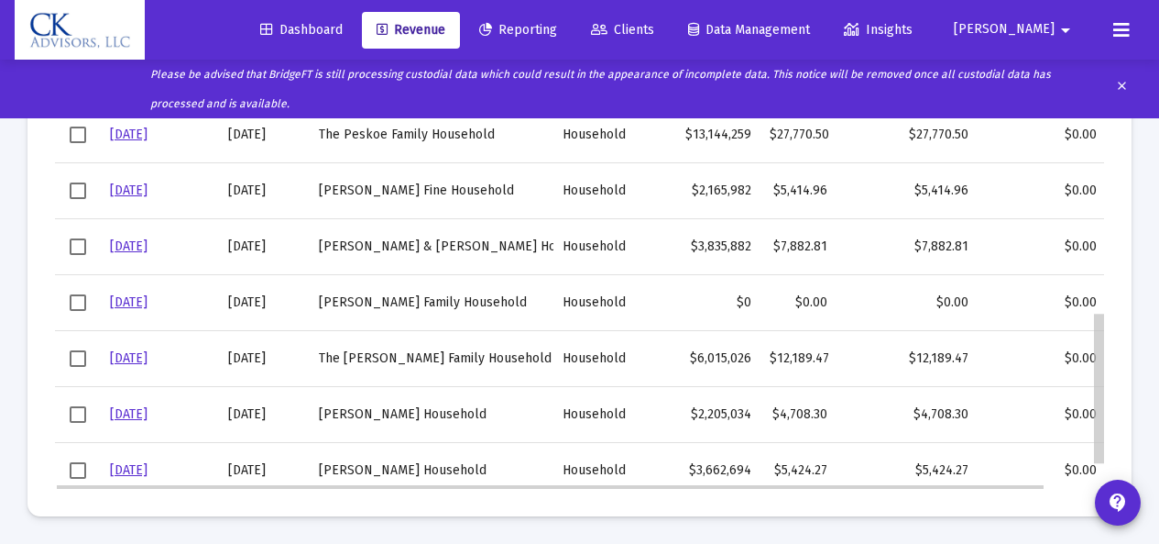
drag, startPoint x: 1101, startPoint y: 138, endPoint x: 1102, endPoint y: 377, distance: 238.3
click at [79, 353] on span "Select row" at bounding box center [78, 358] width 16 height 16
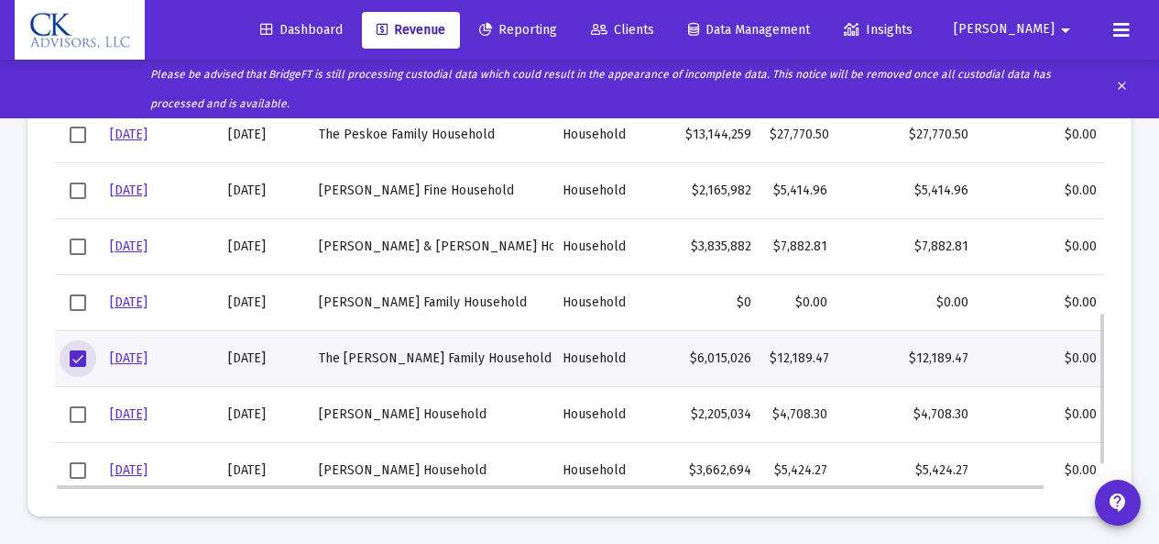
click at [132, 362] on link "9/30/25" at bounding box center [129, 358] width 38 height 16
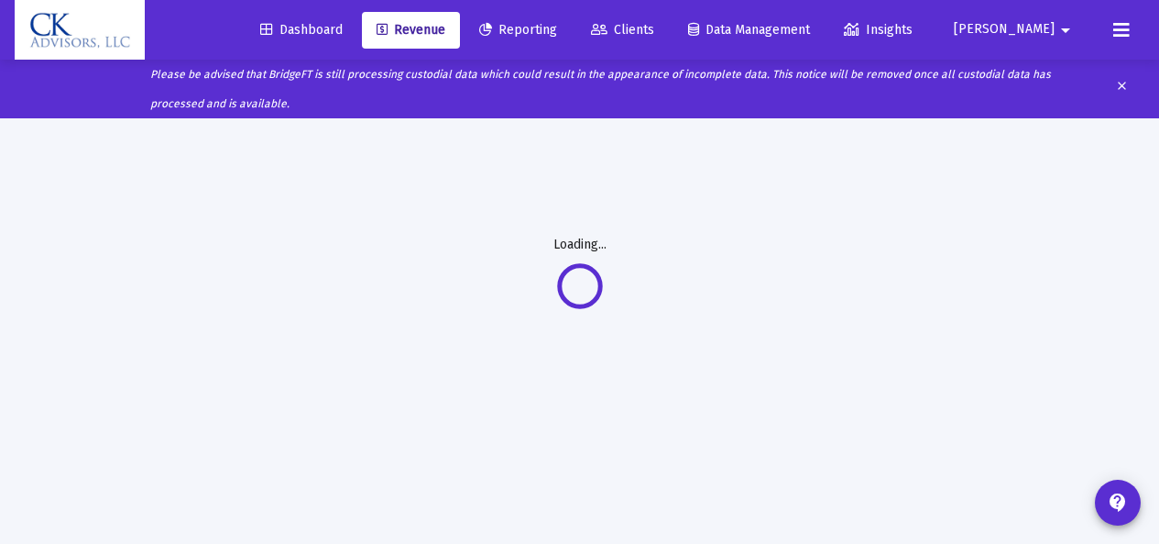
scroll to position [96, 0]
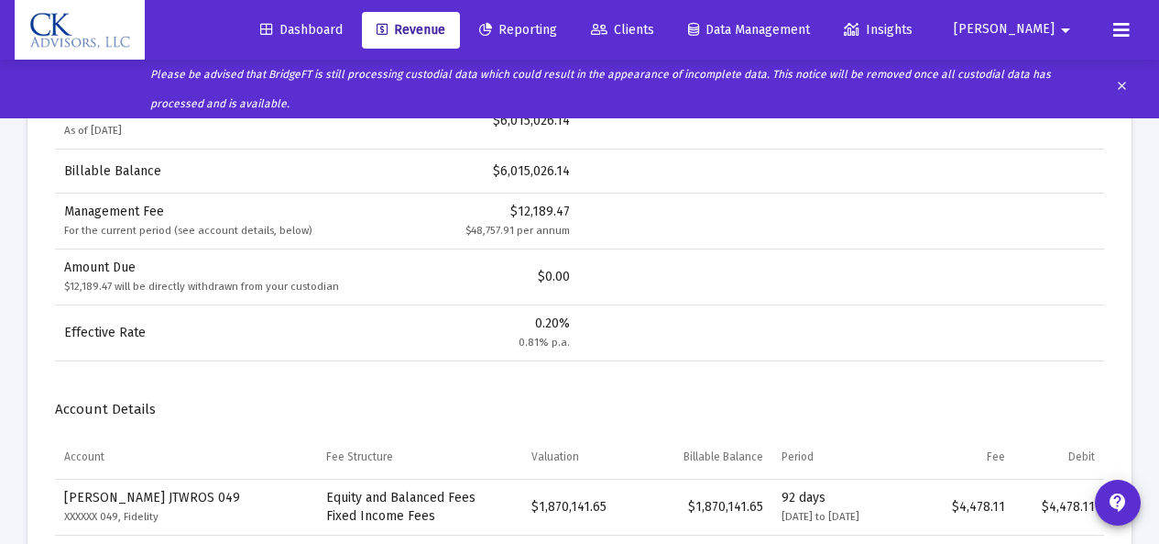
scroll to position [550, 0]
